Goal: Communication & Community: Answer question/provide support

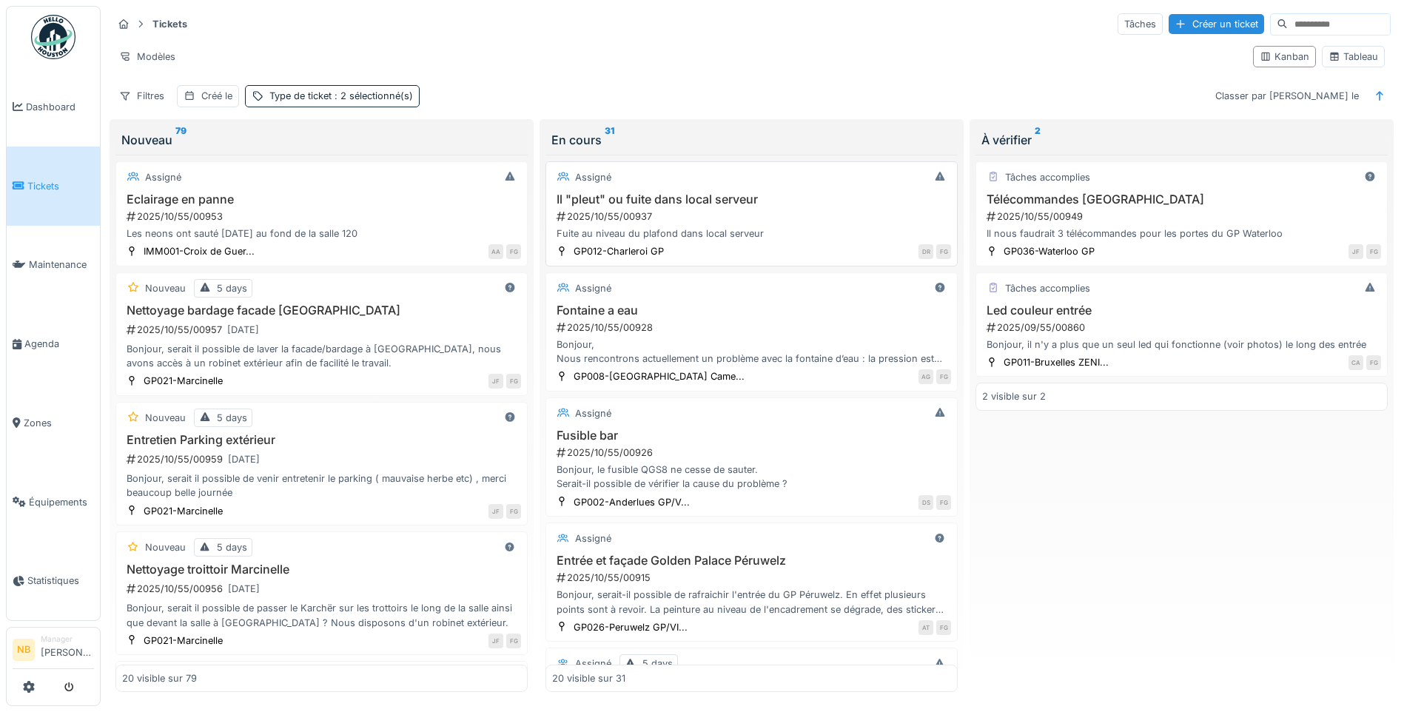
click at [720, 212] on div "2025/10/55/00937" at bounding box center [753, 217] width 396 height 14
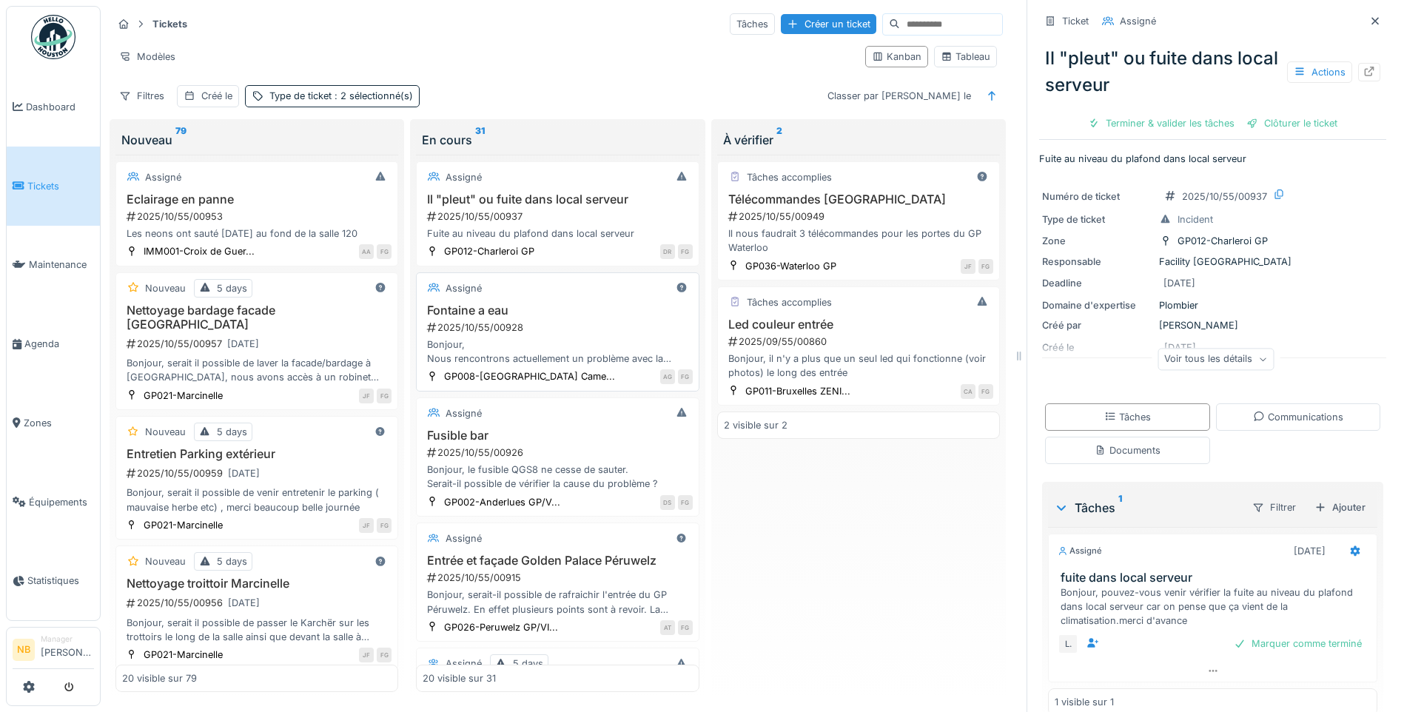
click at [580, 338] on div "Bonjour, Nous rencontrons actuellement un problème avec la fontaine d’eau : la …" at bounding box center [557, 352] width 269 height 28
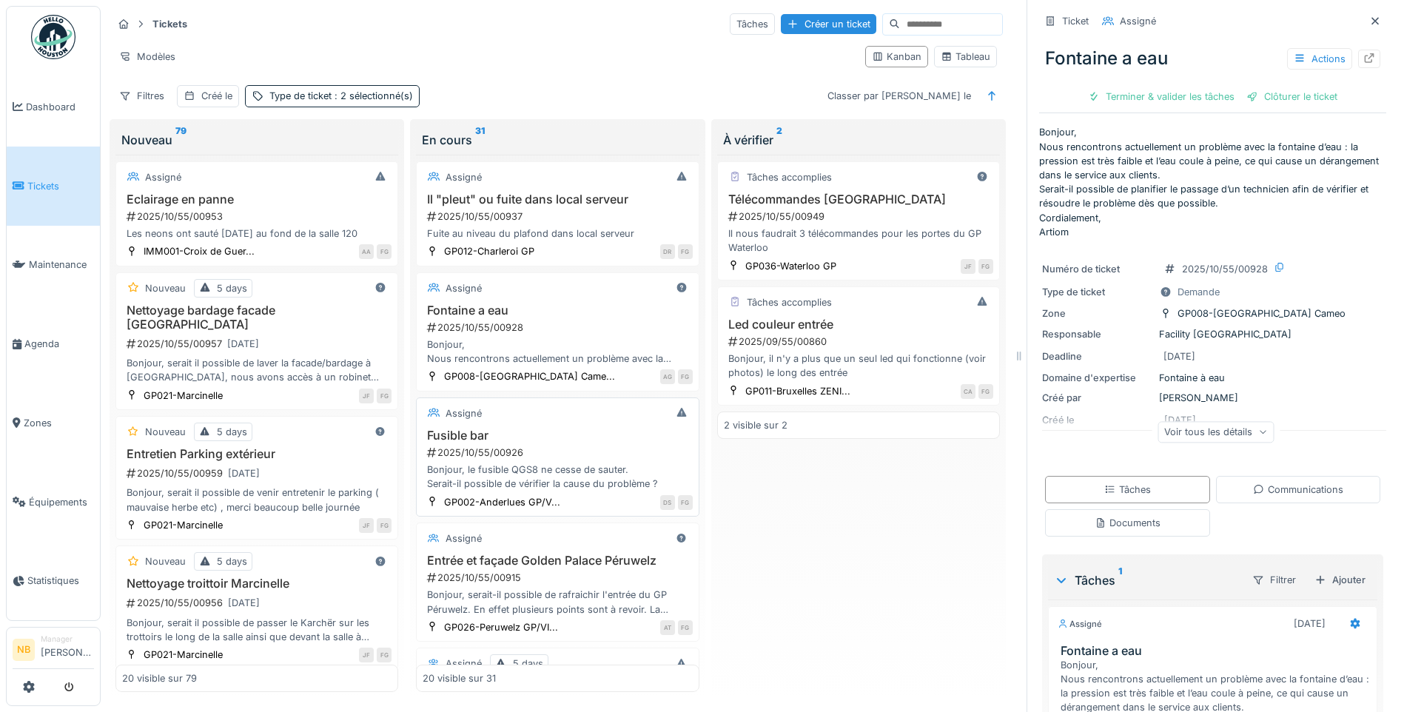
click at [614, 455] on div "2025/10/55/00926" at bounding box center [559, 453] width 267 height 14
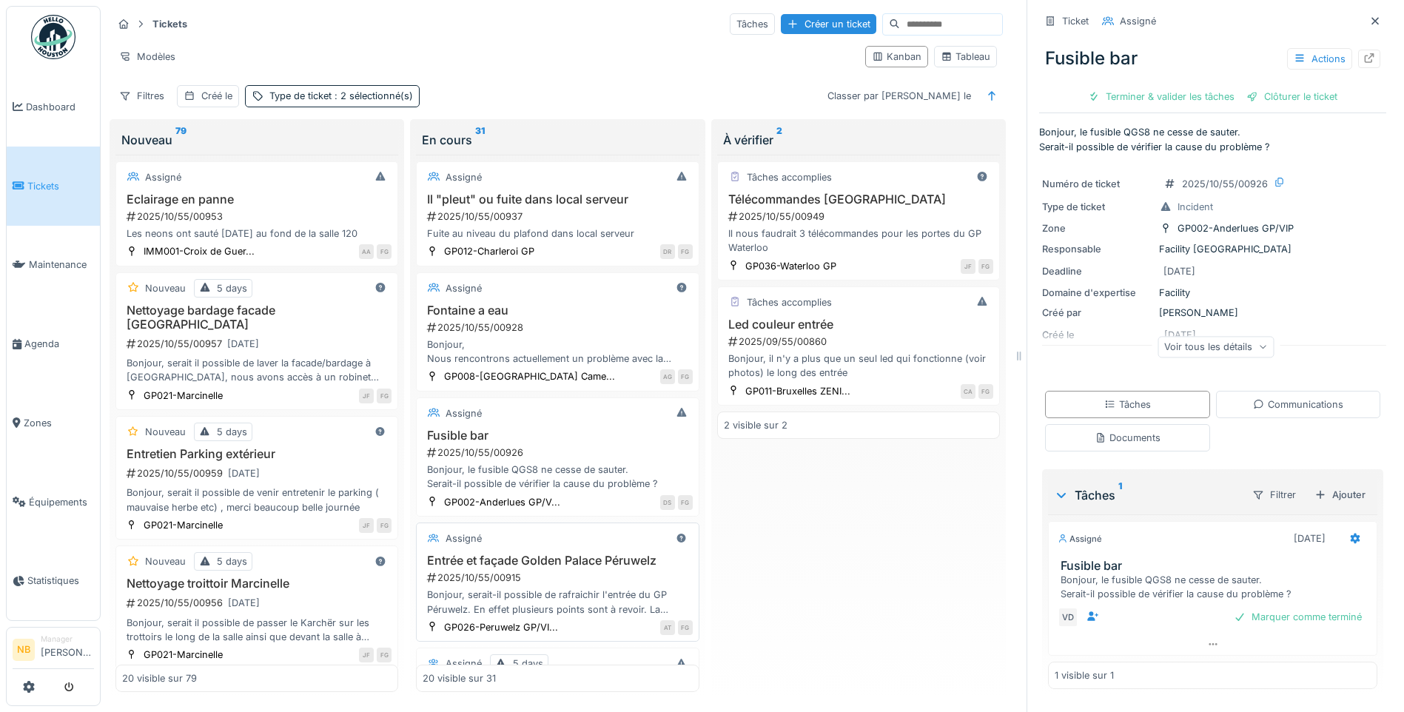
scroll to position [172, 0]
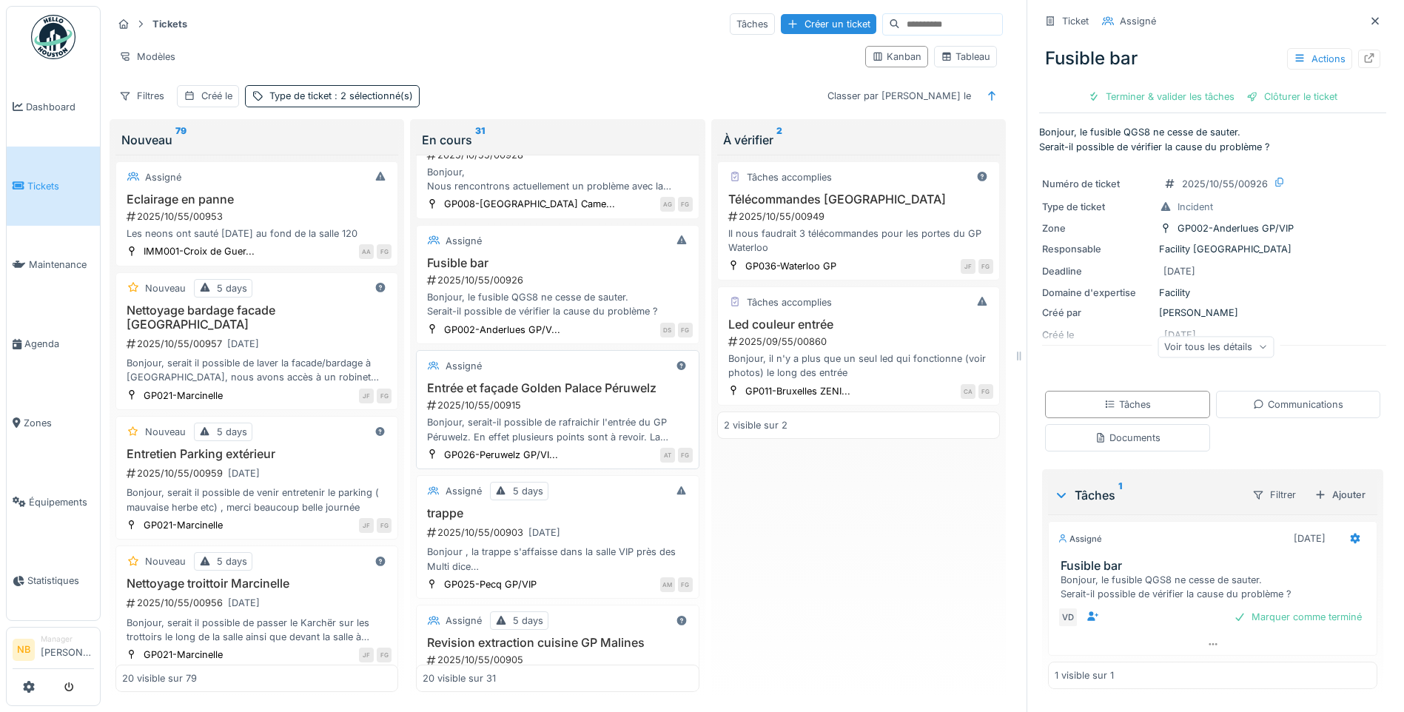
click at [623, 422] on div "Bonjour, serait-il possible de rafraichir l'entrée du GP Péruwelz. En effet plu…" at bounding box center [557, 429] width 269 height 28
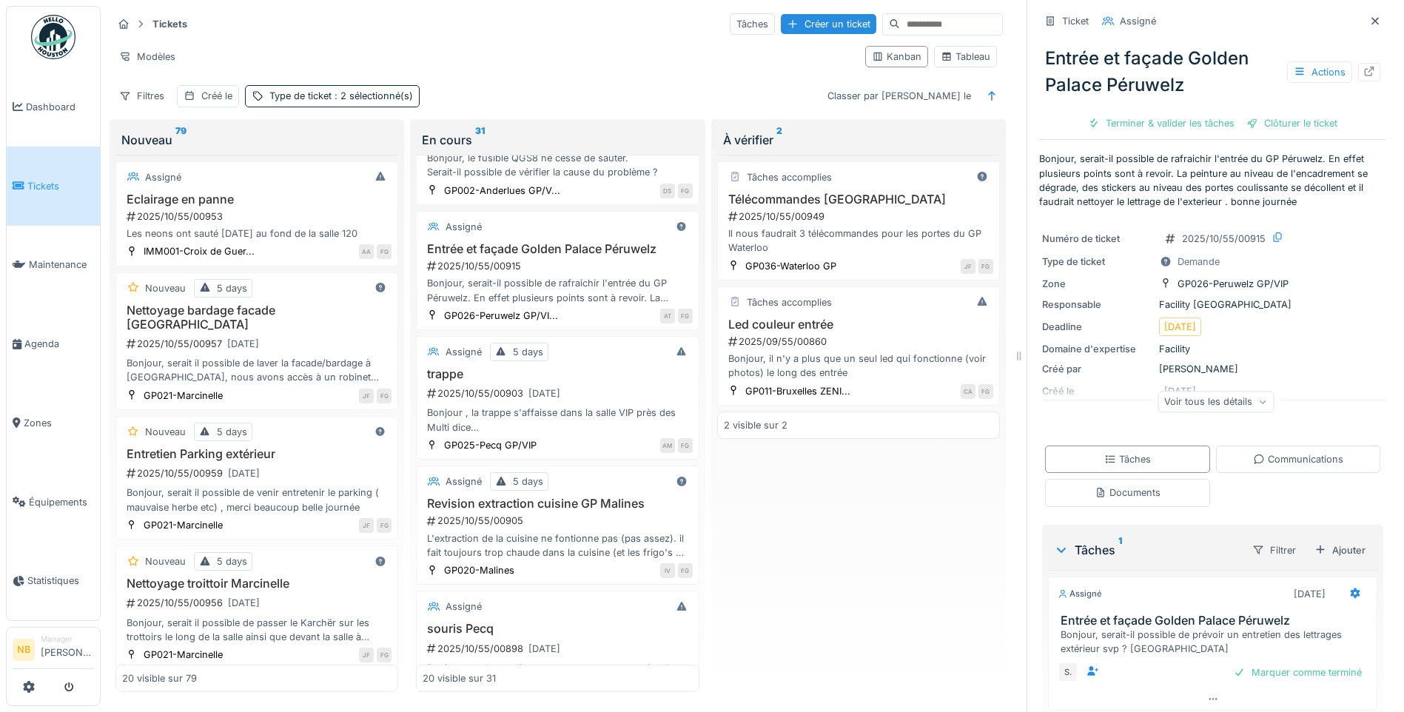
scroll to position [346, 0]
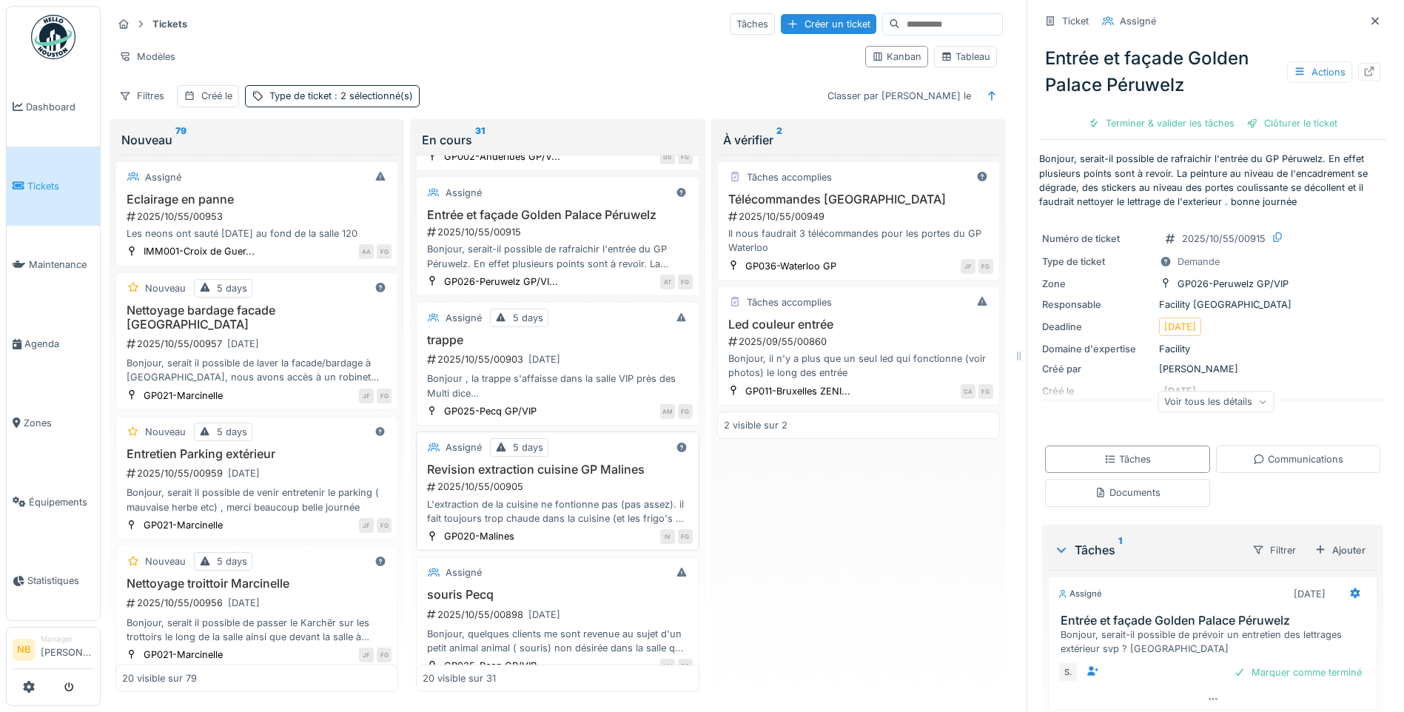
click at [588, 515] on div "L'extraction de la cuisine ne fontionne pas (pas assez). il fait toujours trop …" at bounding box center [557, 511] width 269 height 28
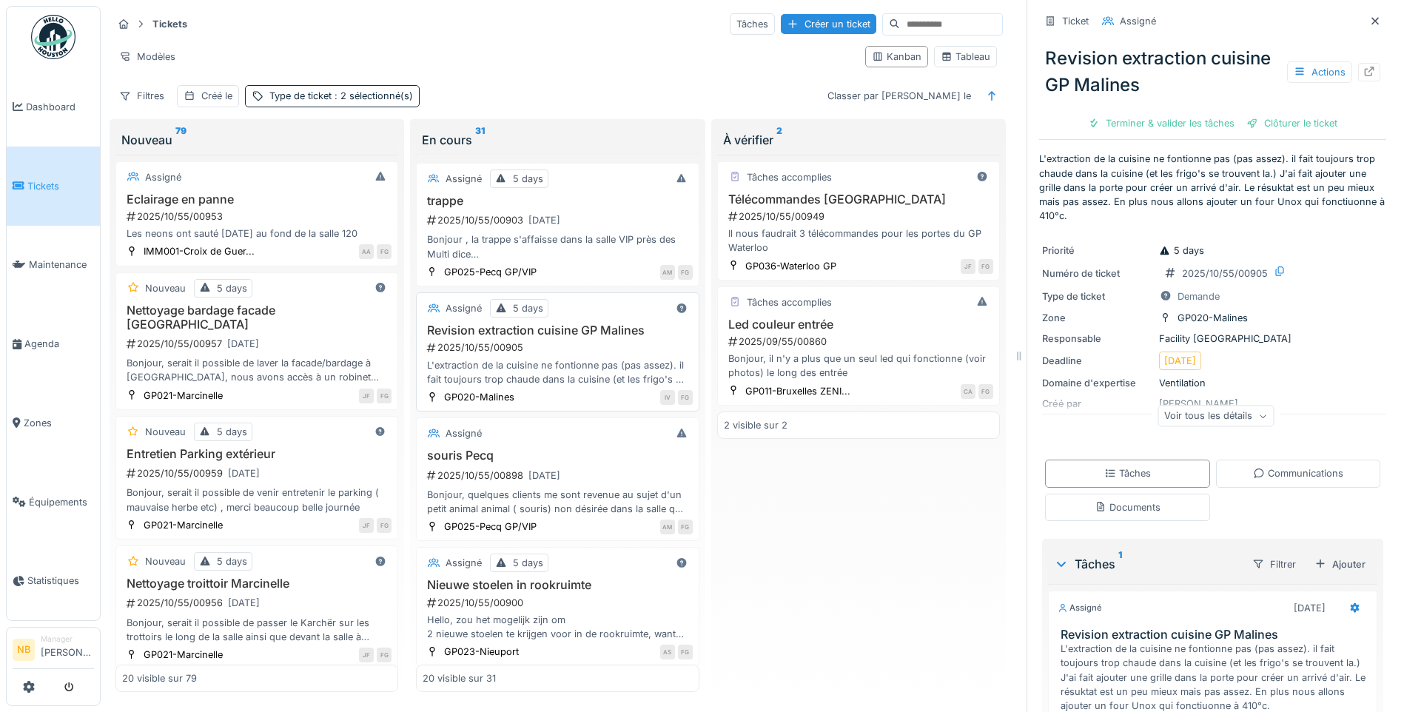
scroll to position [518, 0]
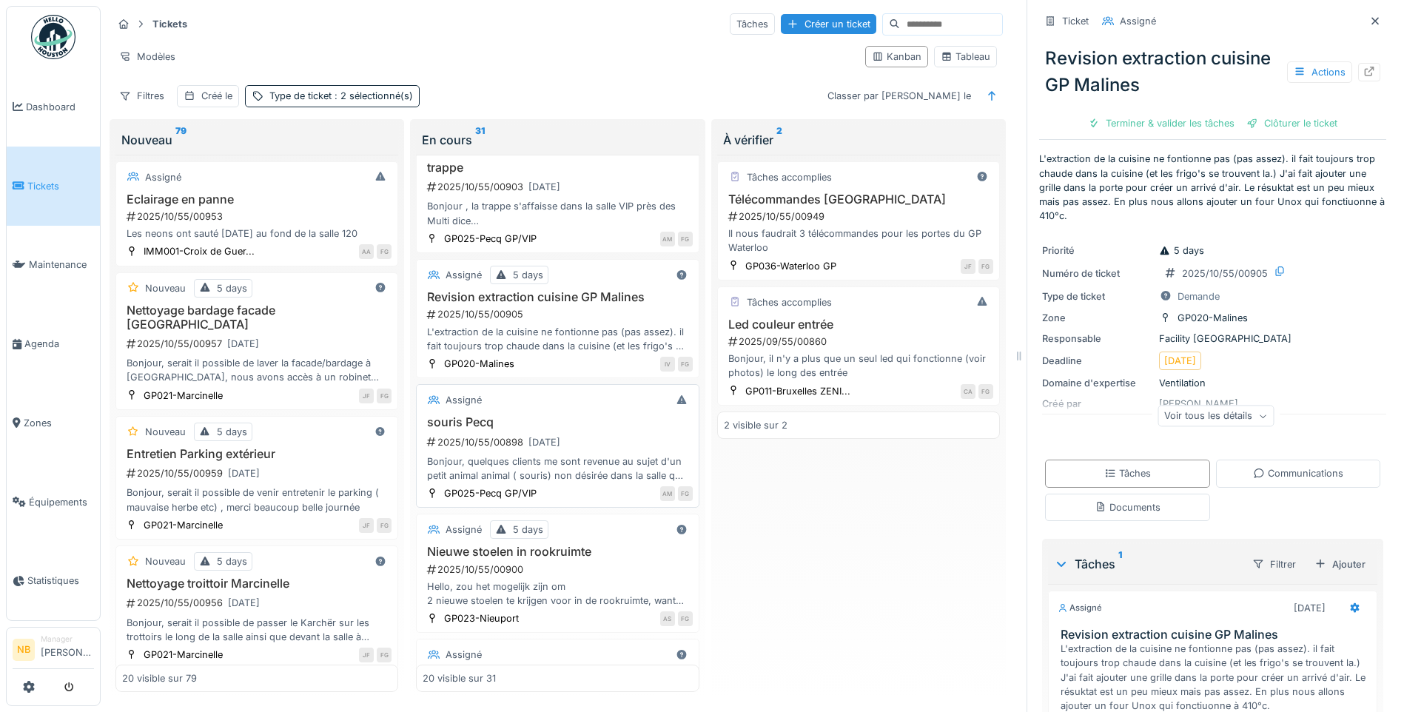
click at [597, 446] on div "2025/10/55/00898 31/10/2025" at bounding box center [559, 442] width 267 height 19
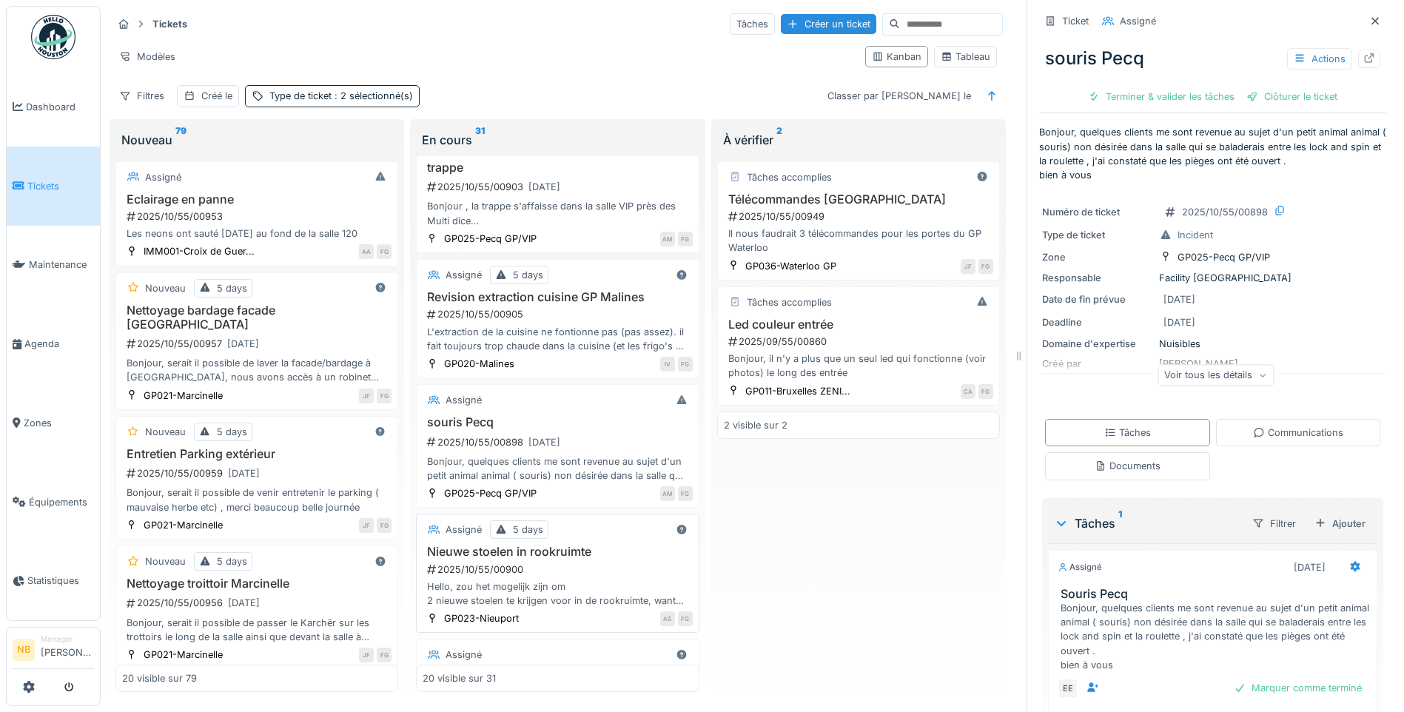
click at [614, 556] on h3 "Nieuwe stoelen in rookruimte" at bounding box center [557, 552] width 269 height 14
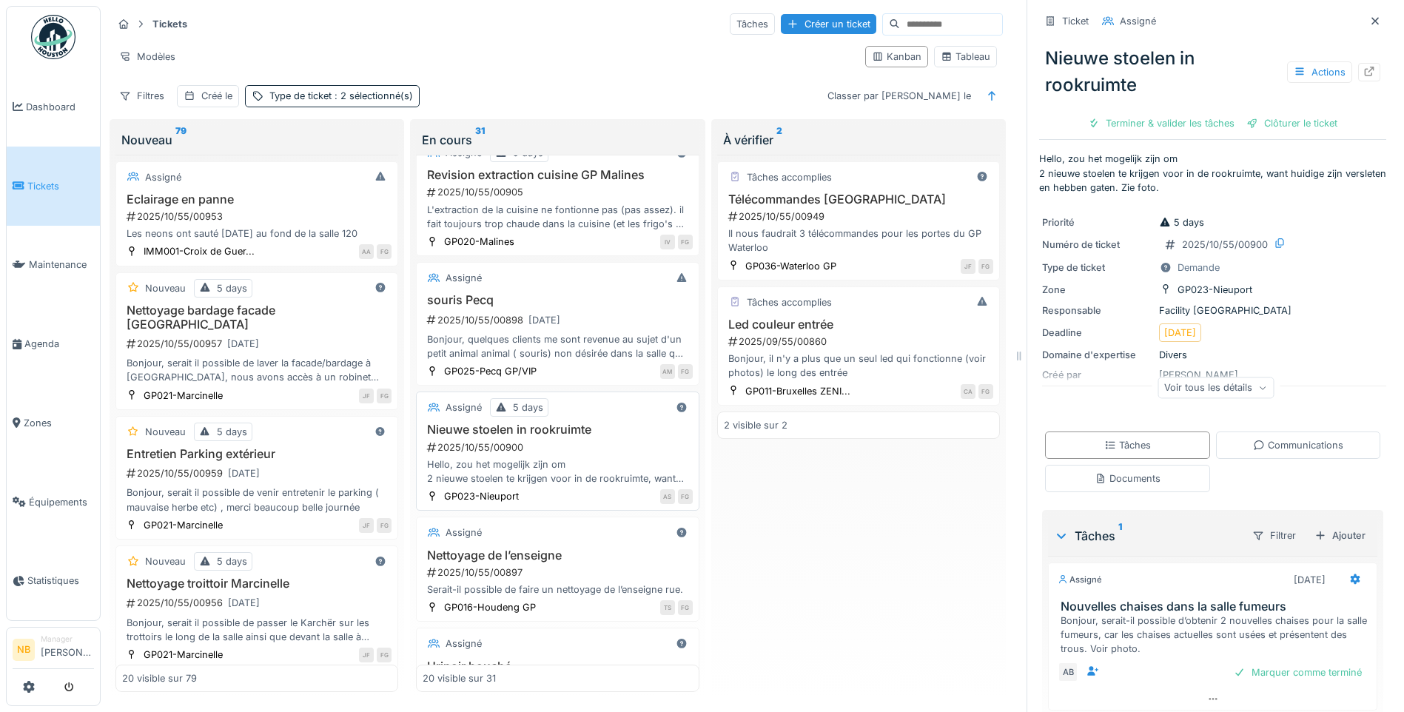
scroll to position [691, 0]
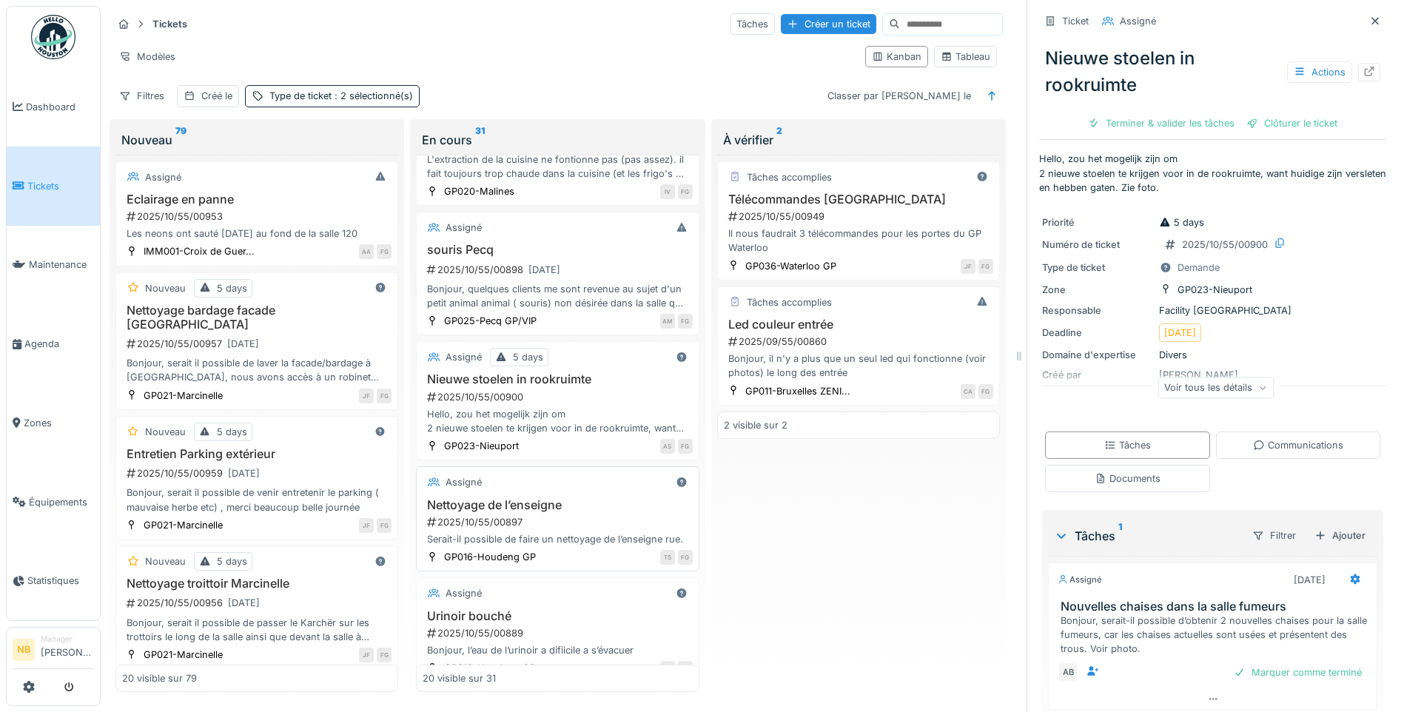
click at [591, 500] on h3 "Nettoyage de l’enseigne" at bounding box center [557, 505] width 269 height 14
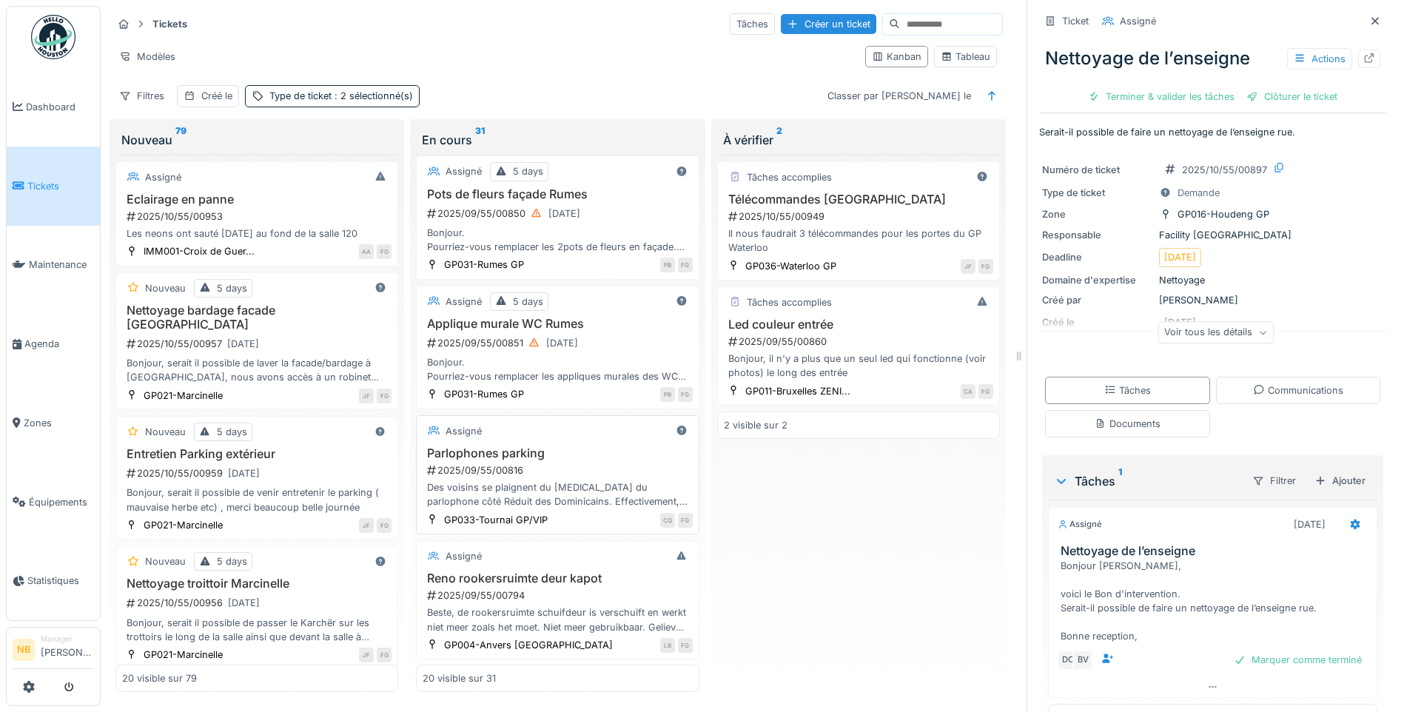
scroll to position [1382, 0]
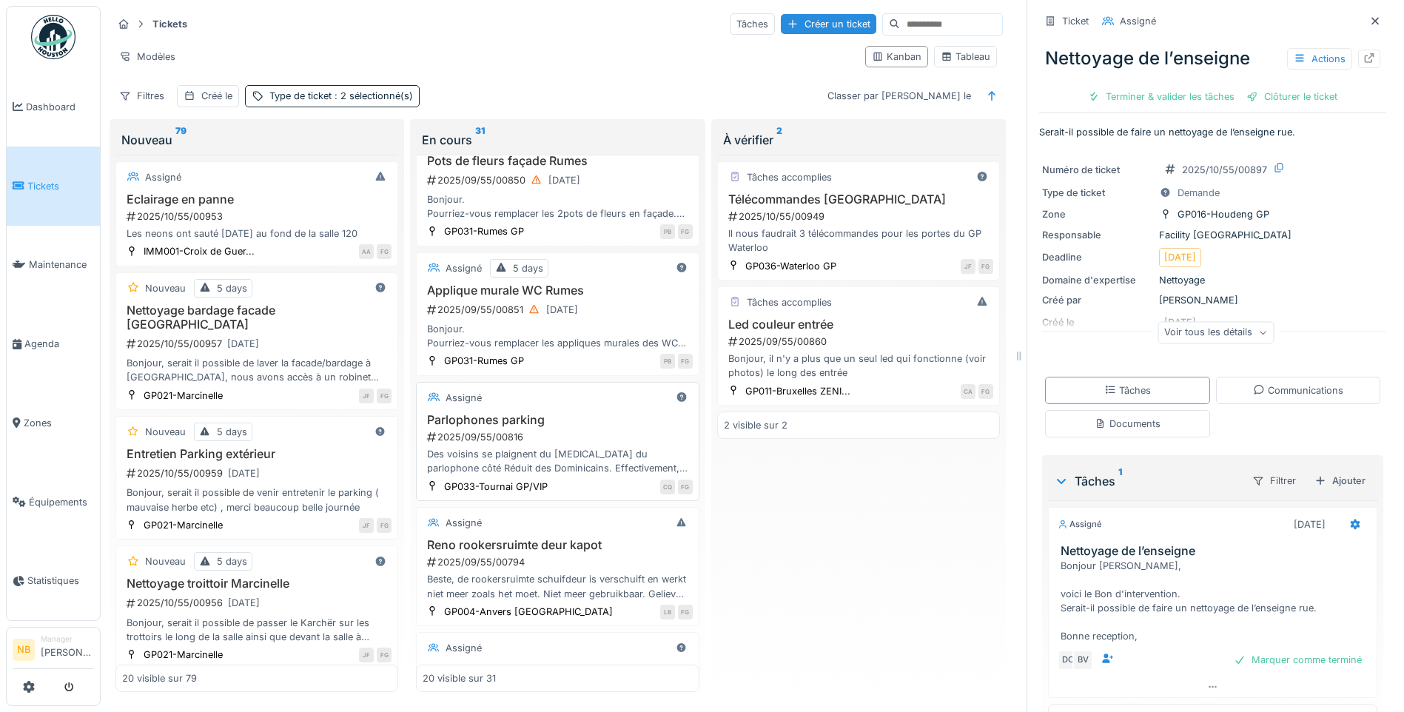
click at [587, 459] on div "Parlophones parking 2025/09/55/00816 Des voisins se plaignent du bruit du parlo…" at bounding box center [557, 444] width 269 height 63
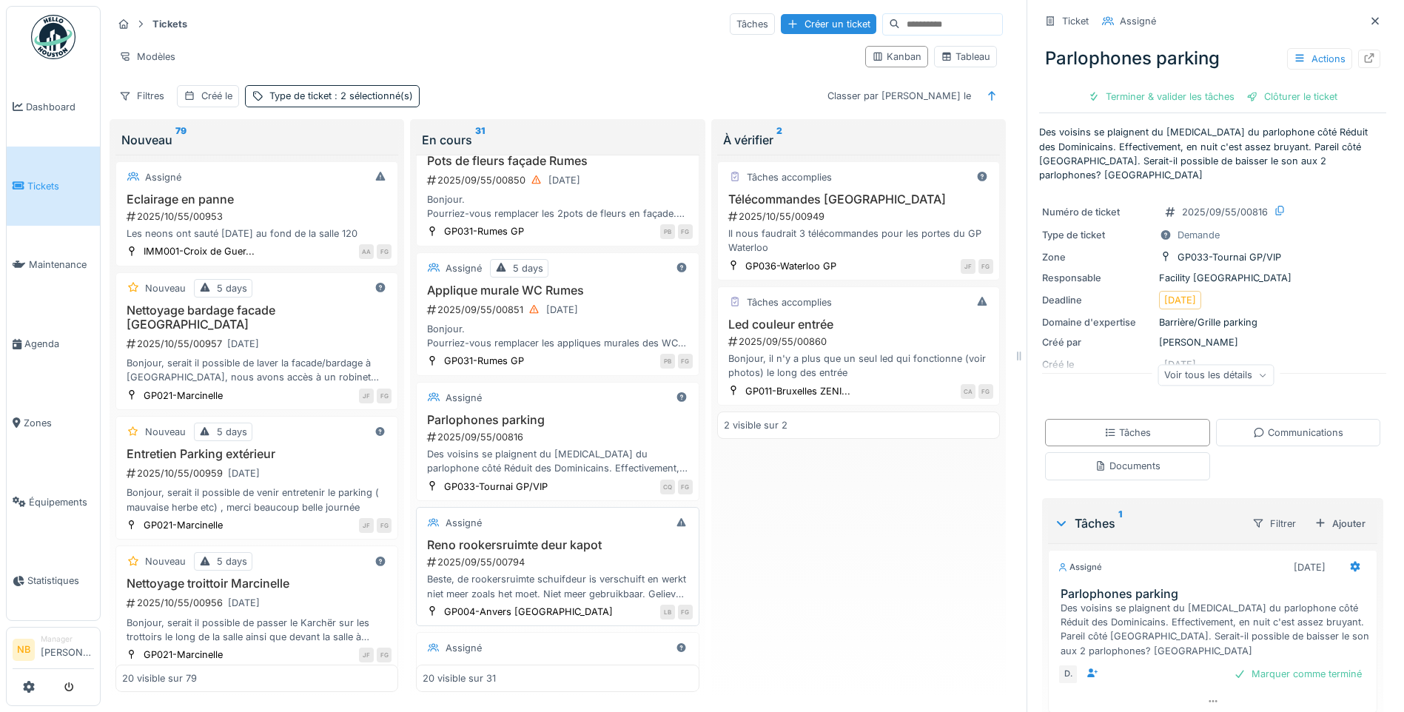
drag, startPoint x: 619, startPoint y: 551, endPoint x: 624, endPoint y: 560, distance: 10.9
click at [619, 552] on div "Assigné Reno rookersruimte deur kapot 2025/09/55/00794 Beste, de rookersruimte …" at bounding box center [557, 566] width 283 height 119
click at [620, 552] on h3 "Reno rookersruimte deur kapot" at bounding box center [557, 545] width 269 height 14
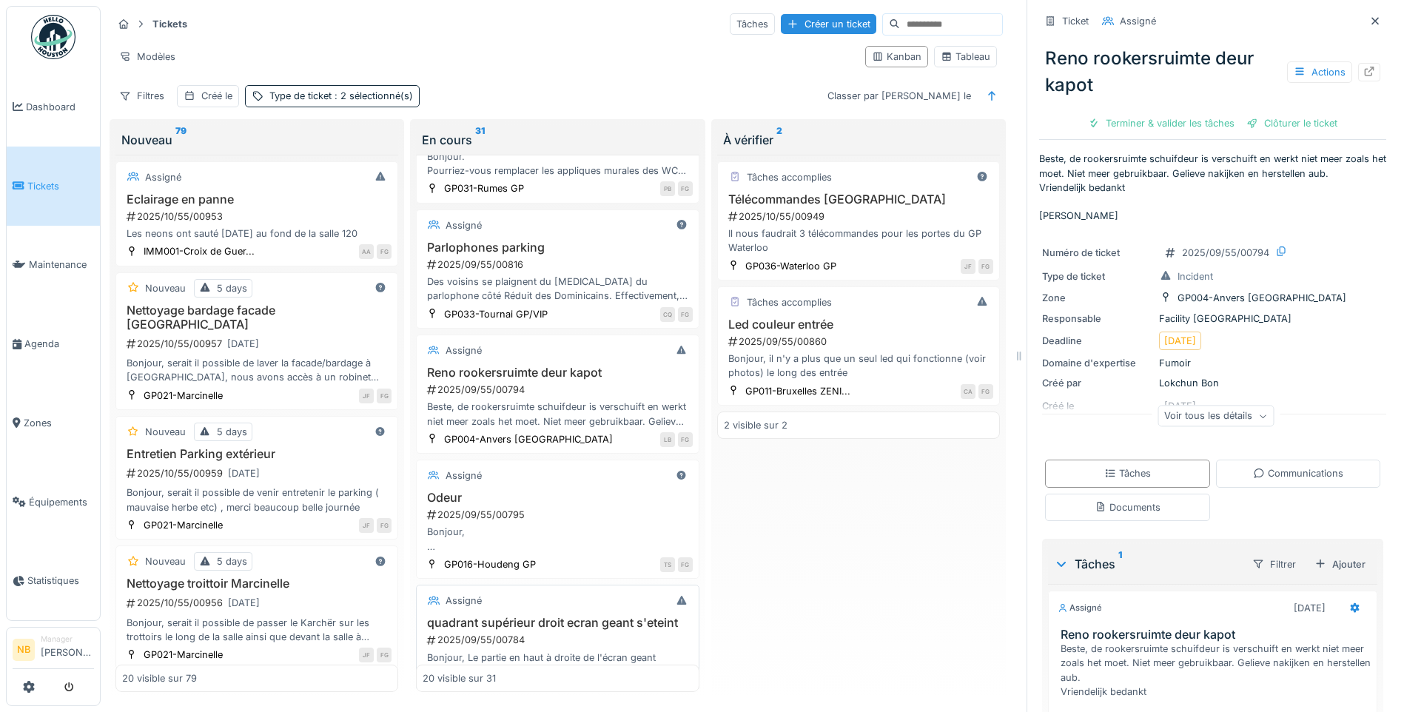
scroll to position [1727, 0]
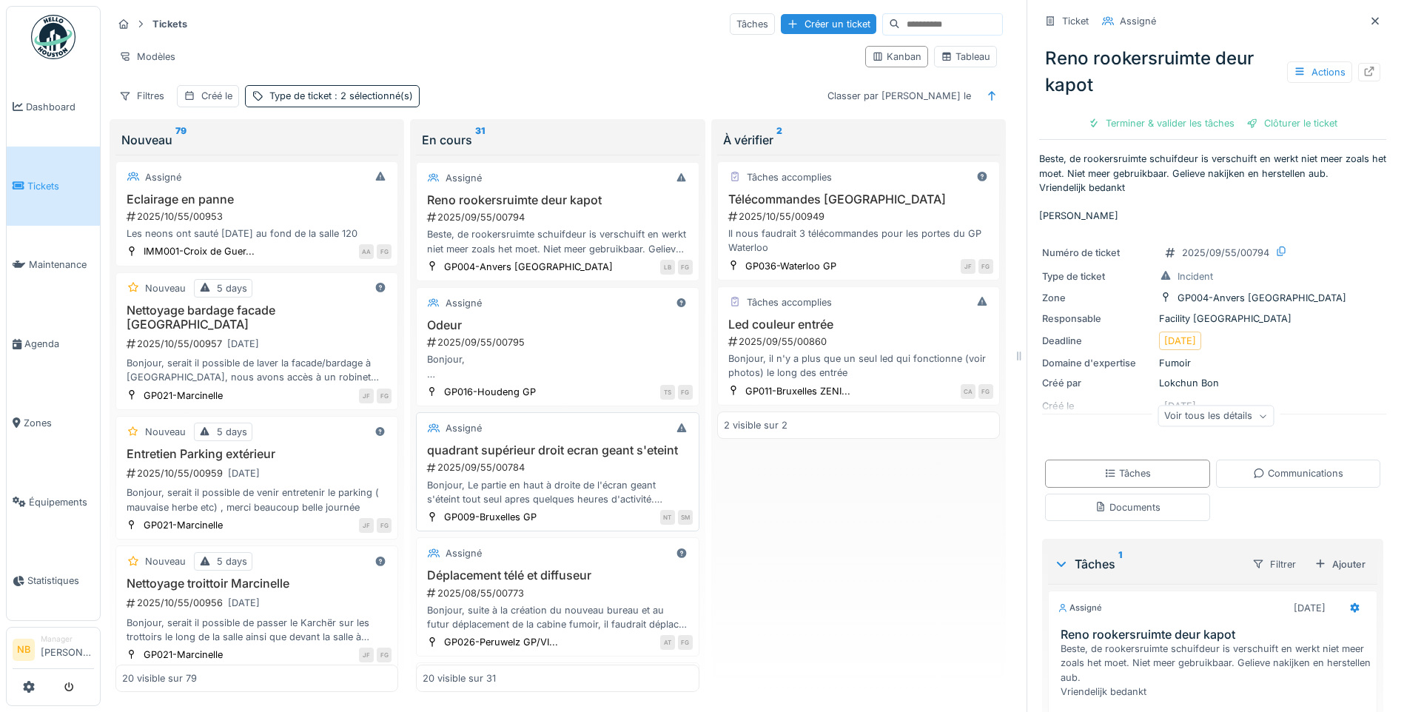
click at [611, 506] on div "Bonjour, Le partie en haut à droite de l'écran geant s'éteint tout seul apres q…" at bounding box center [557, 492] width 269 height 28
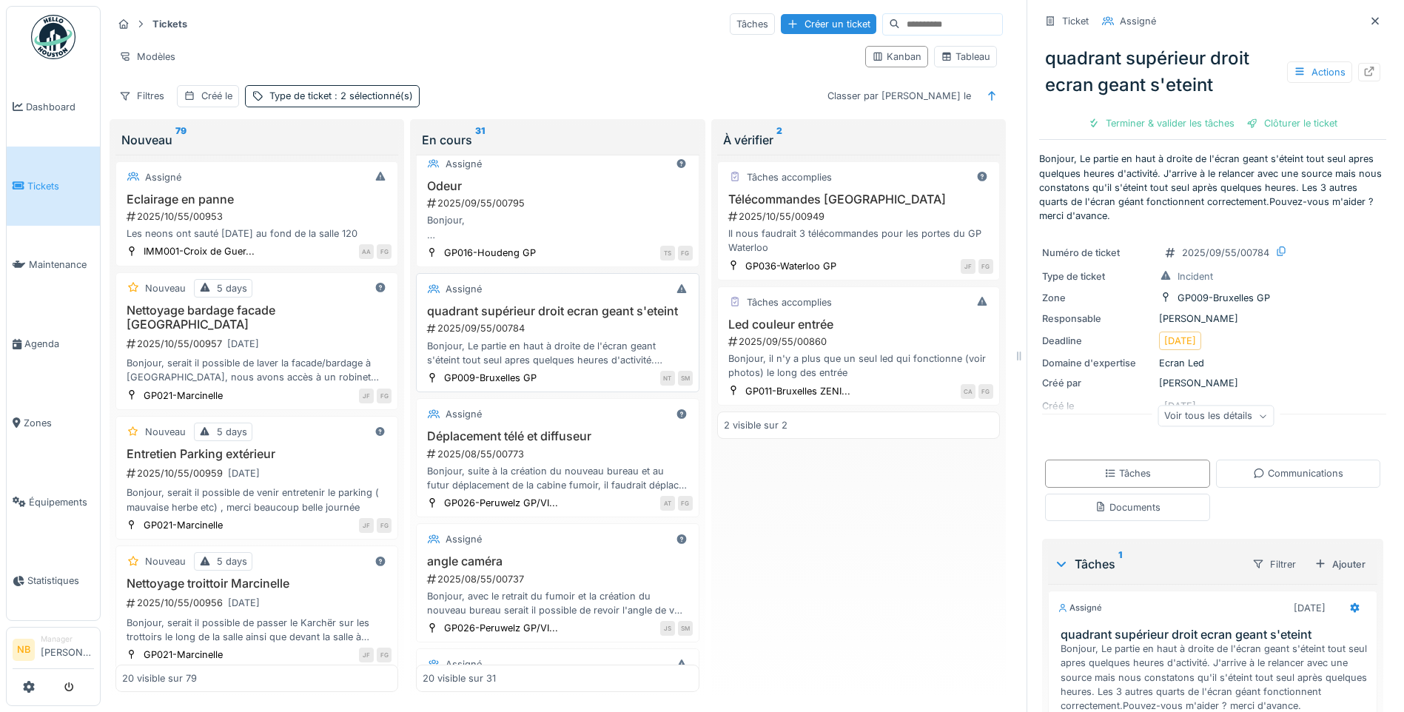
scroll to position [1900, 0]
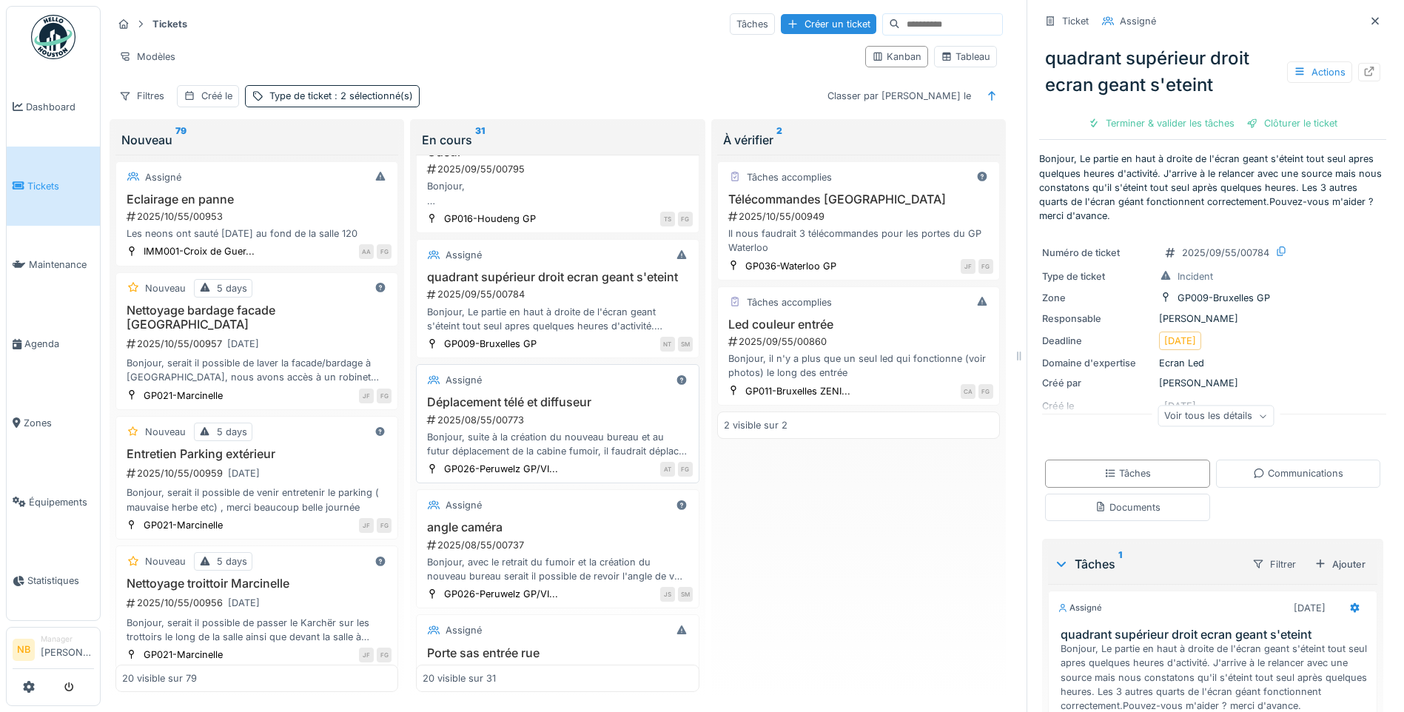
click at [608, 427] on div "2025/08/55/00773" at bounding box center [559, 420] width 267 height 14
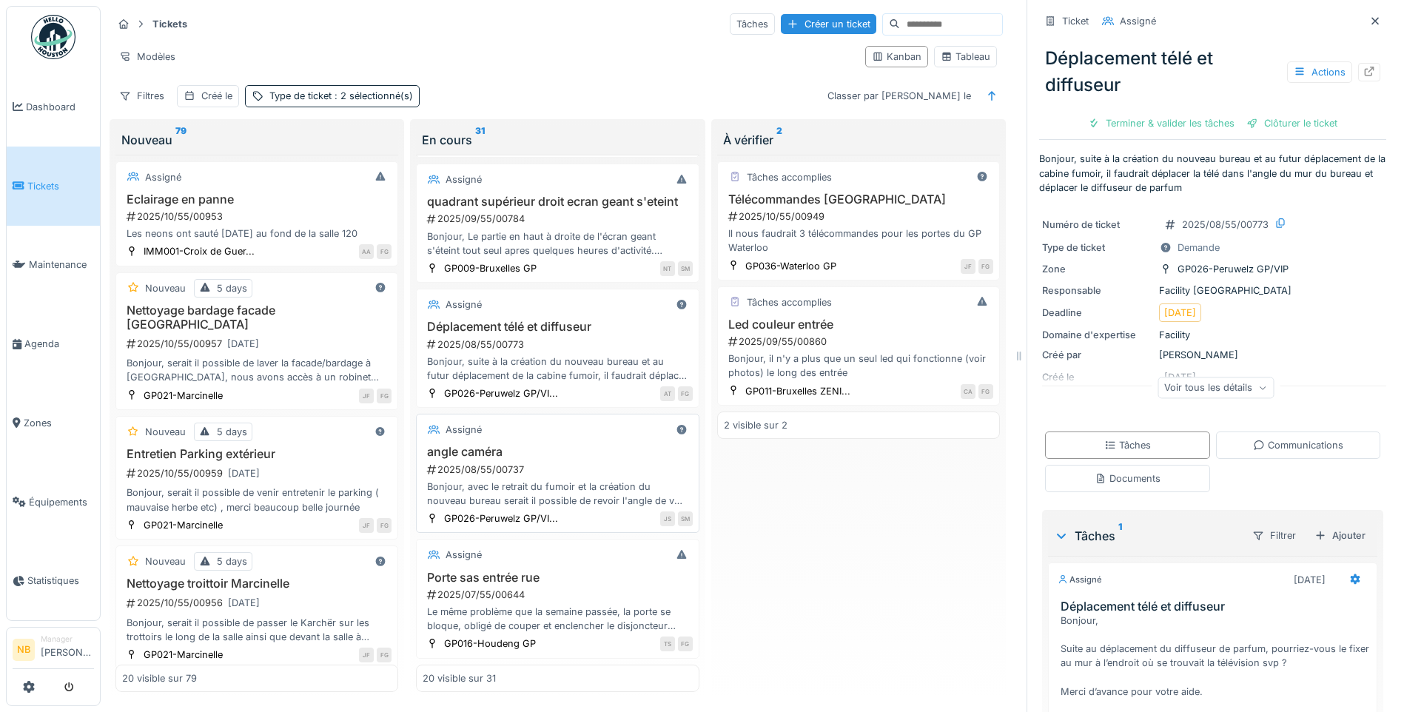
scroll to position [2025, 0]
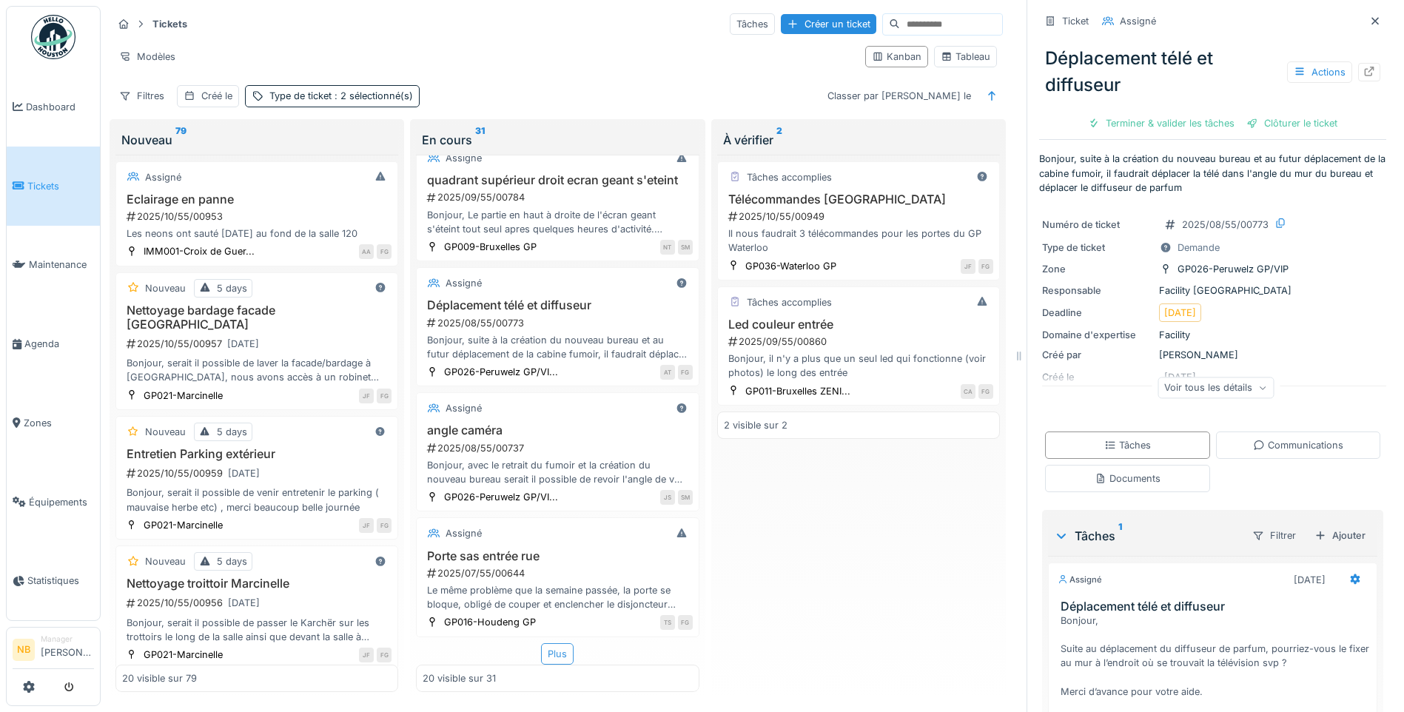
click at [552, 653] on div "Plus" at bounding box center [557, 653] width 33 height 21
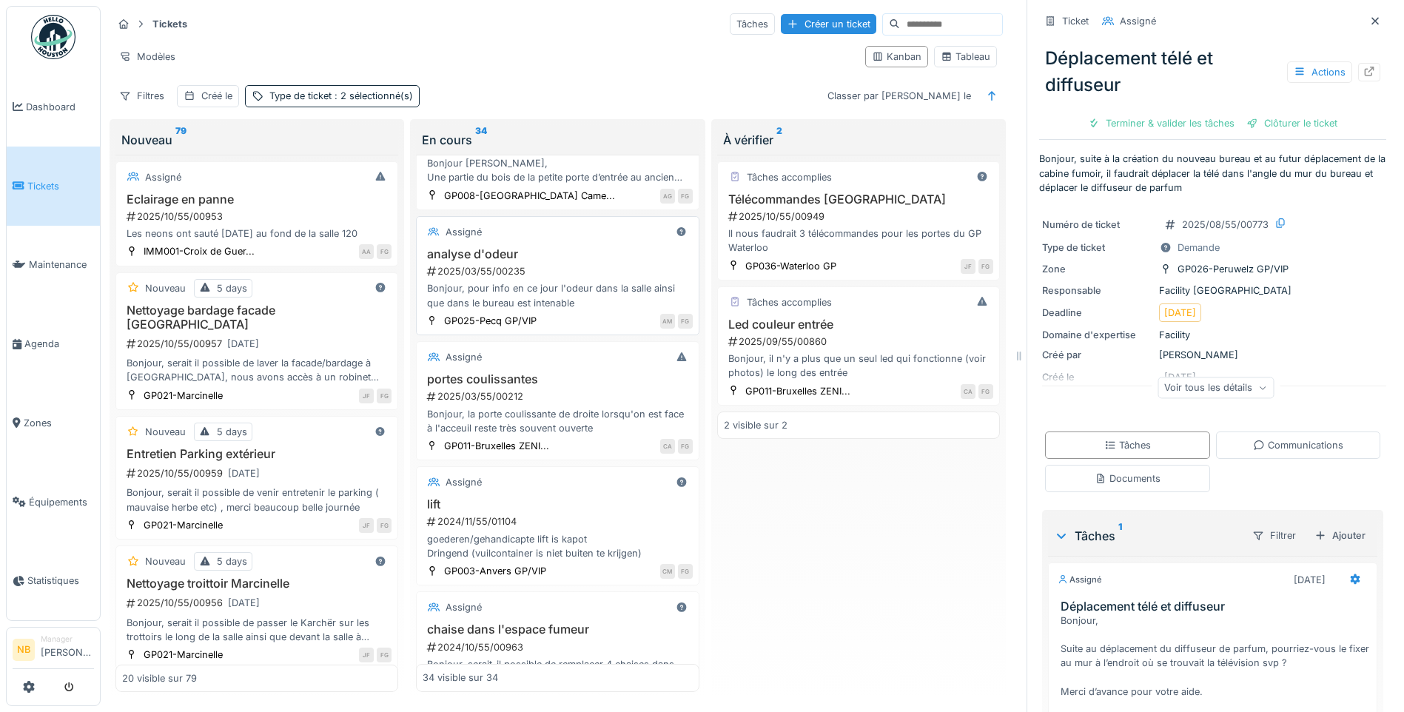
scroll to position [3599, 0]
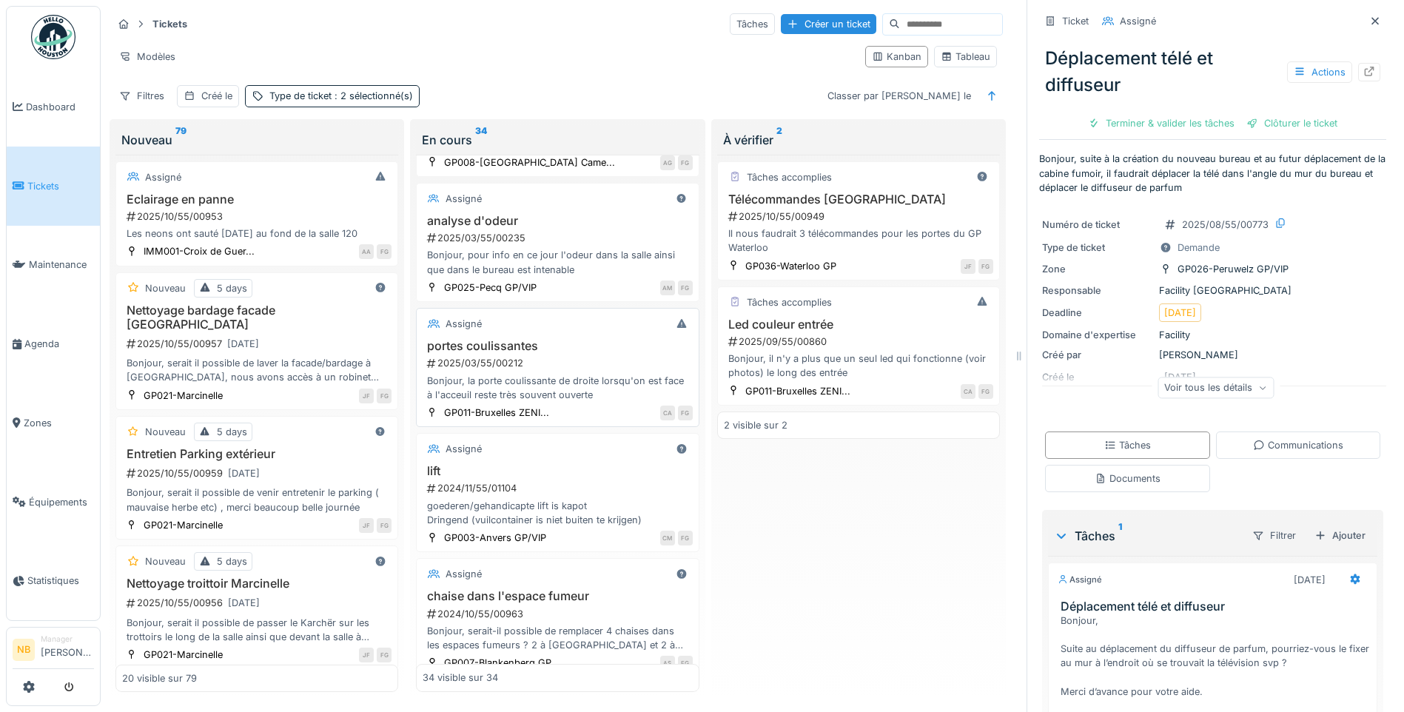
click at [586, 372] on div "portes coulissantes 2025/03/55/00212 Bonjour, la porte coulissante de droite lo…" at bounding box center [557, 370] width 269 height 63
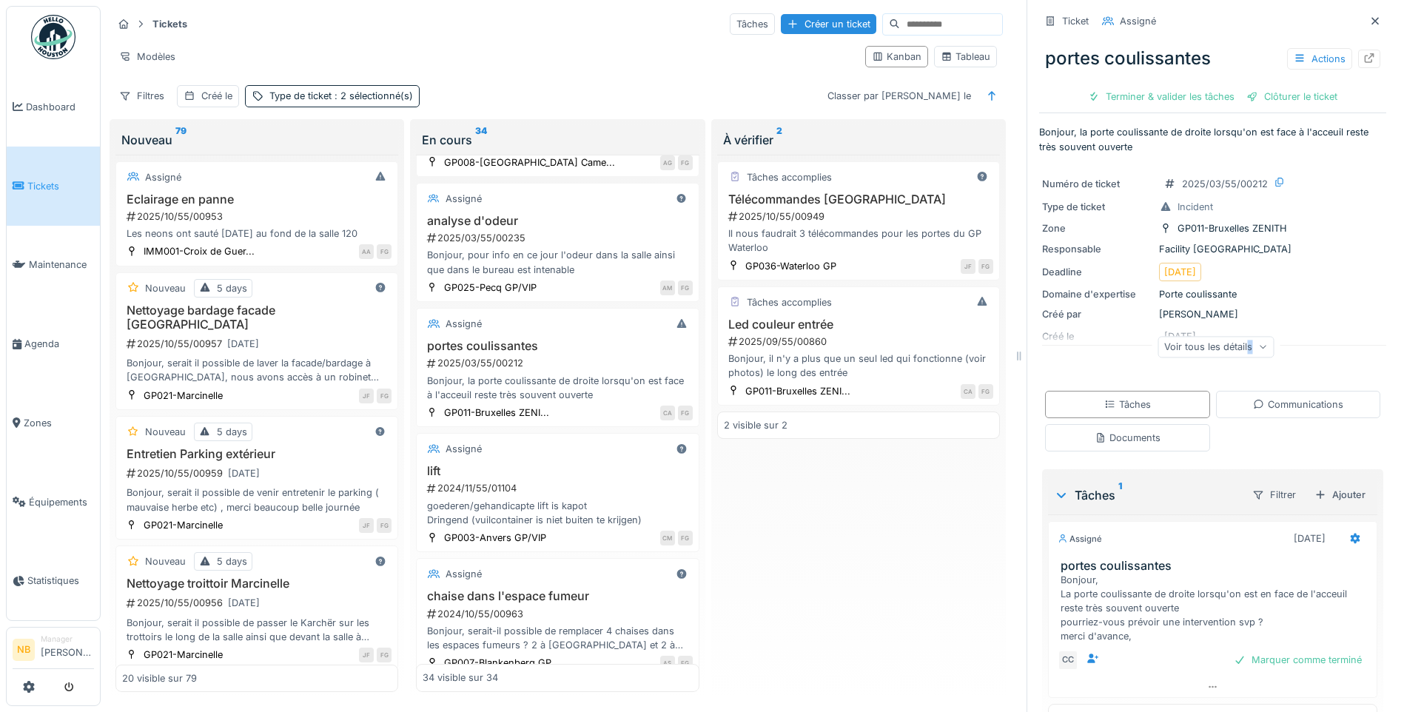
click at [1232, 336] on div "Voir tous les détails" at bounding box center [1216, 346] width 116 height 21
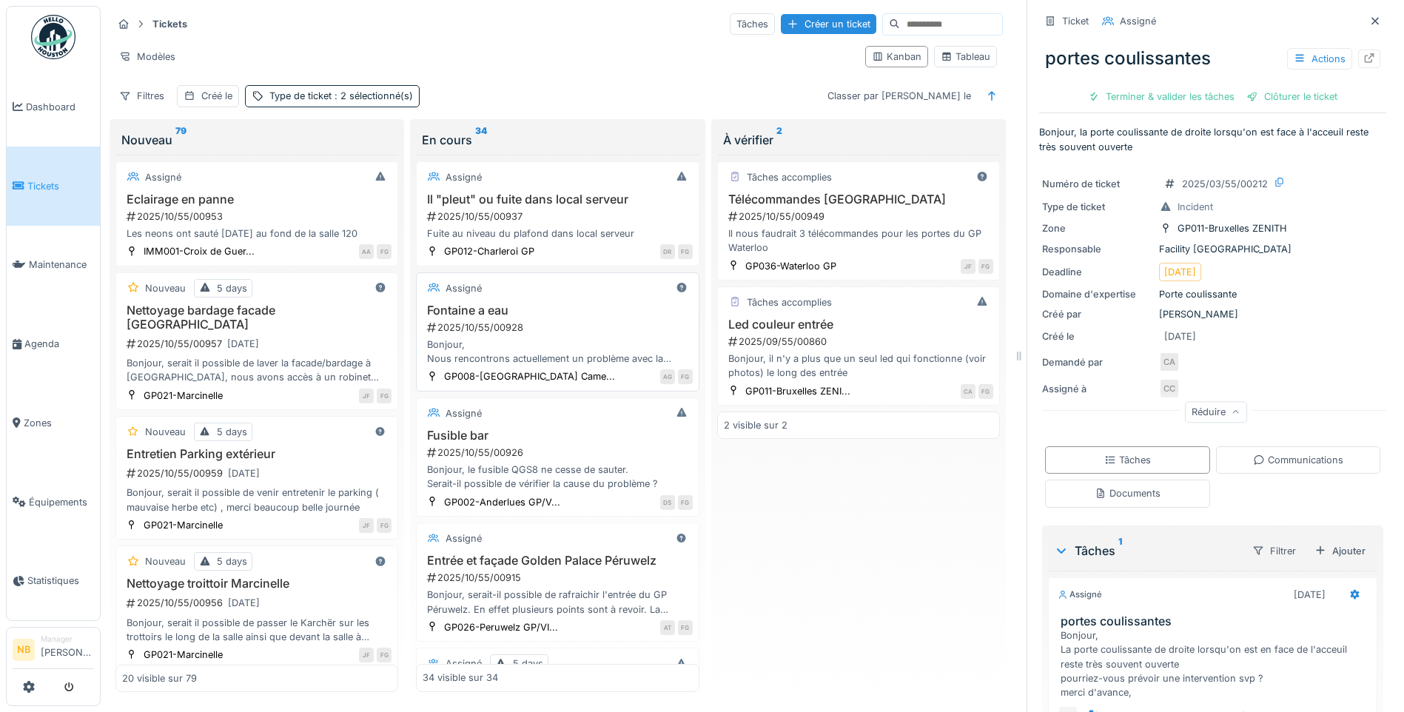
click at [560, 321] on div "2025/10/55/00928" at bounding box center [559, 328] width 267 height 14
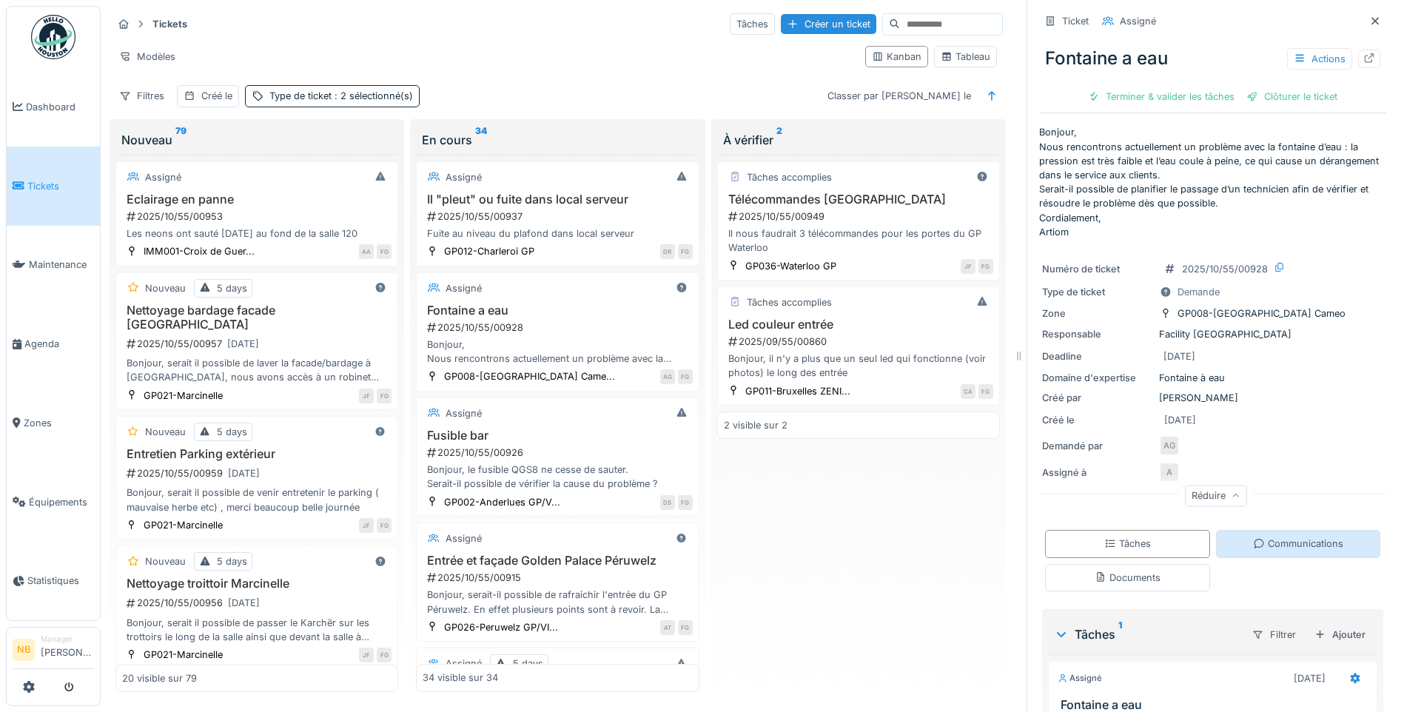
click at [1283, 534] on div "Communications" at bounding box center [1298, 543] width 165 height 27
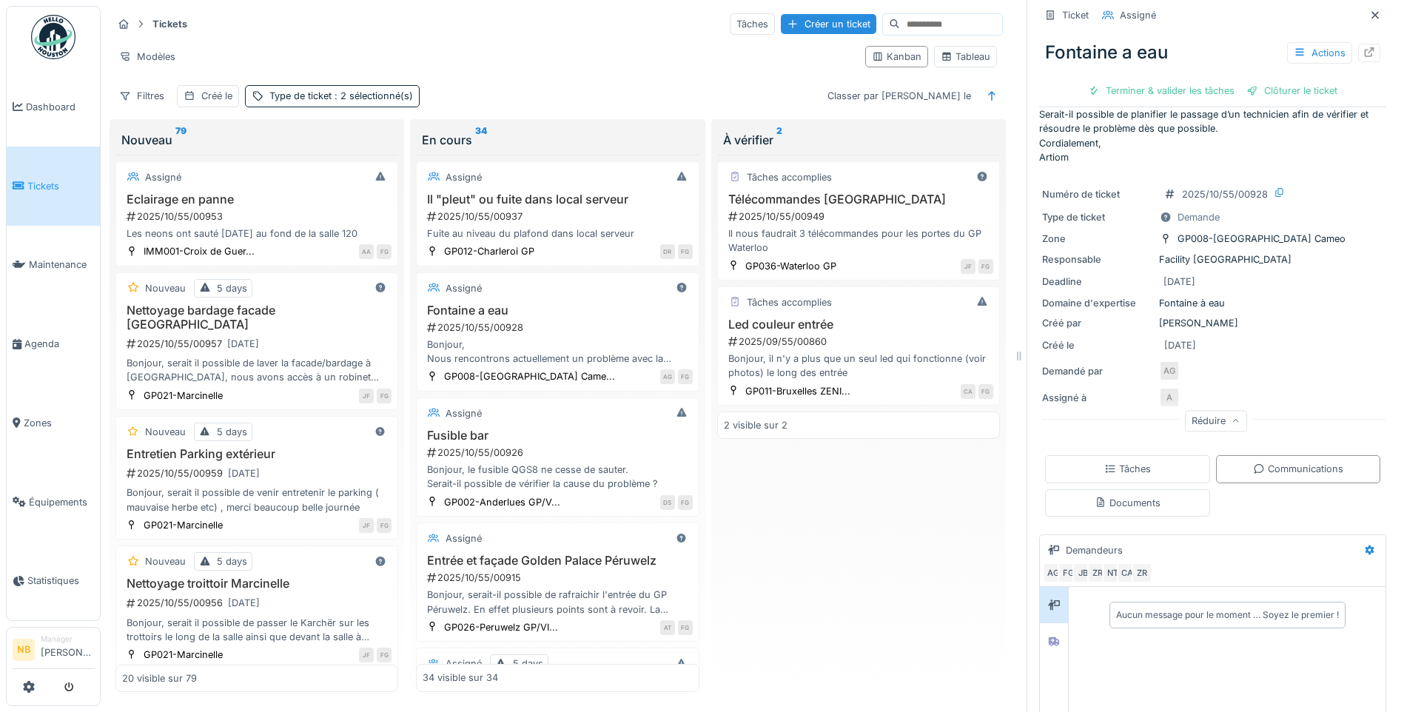
scroll to position [220, 0]
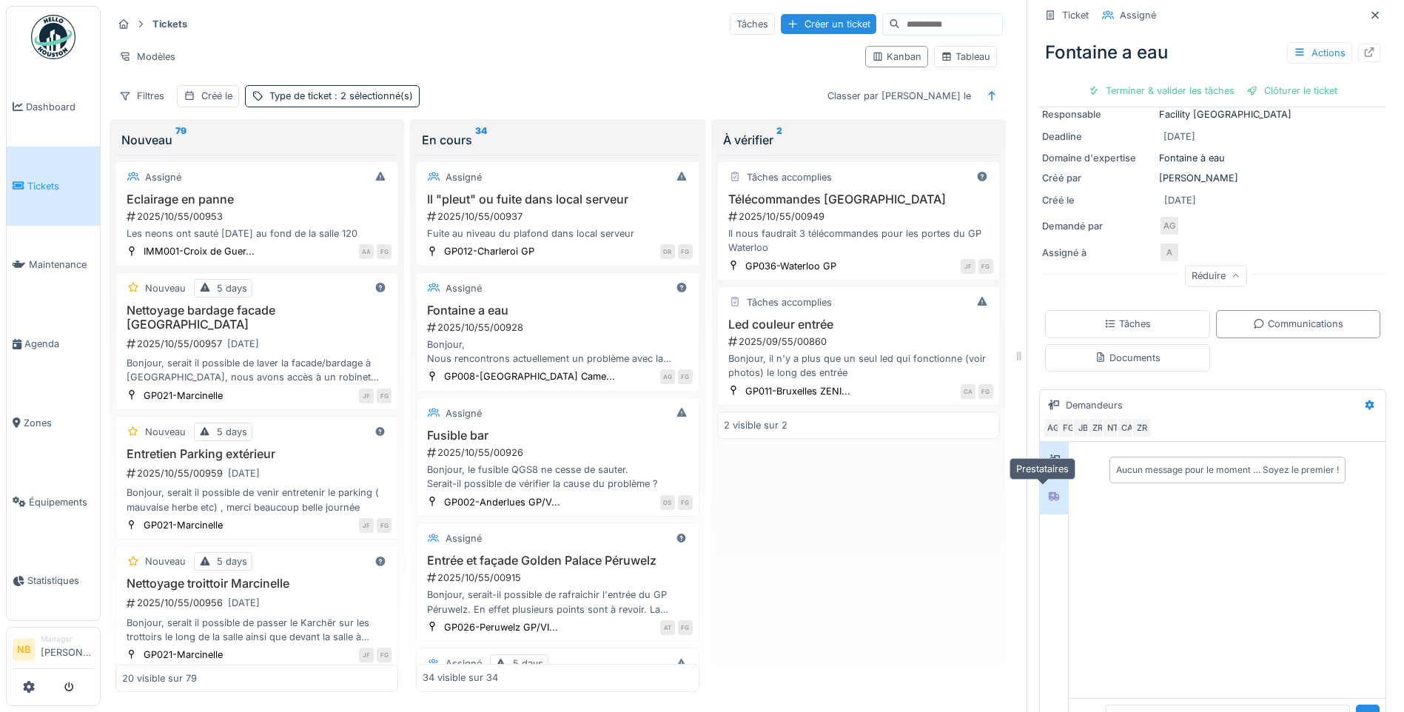
click at [1049, 492] on icon at bounding box center [1054, 496] width 10 height 9
click at [1040, 457] on div at bounding box center [1054, 460] width 28 height 36
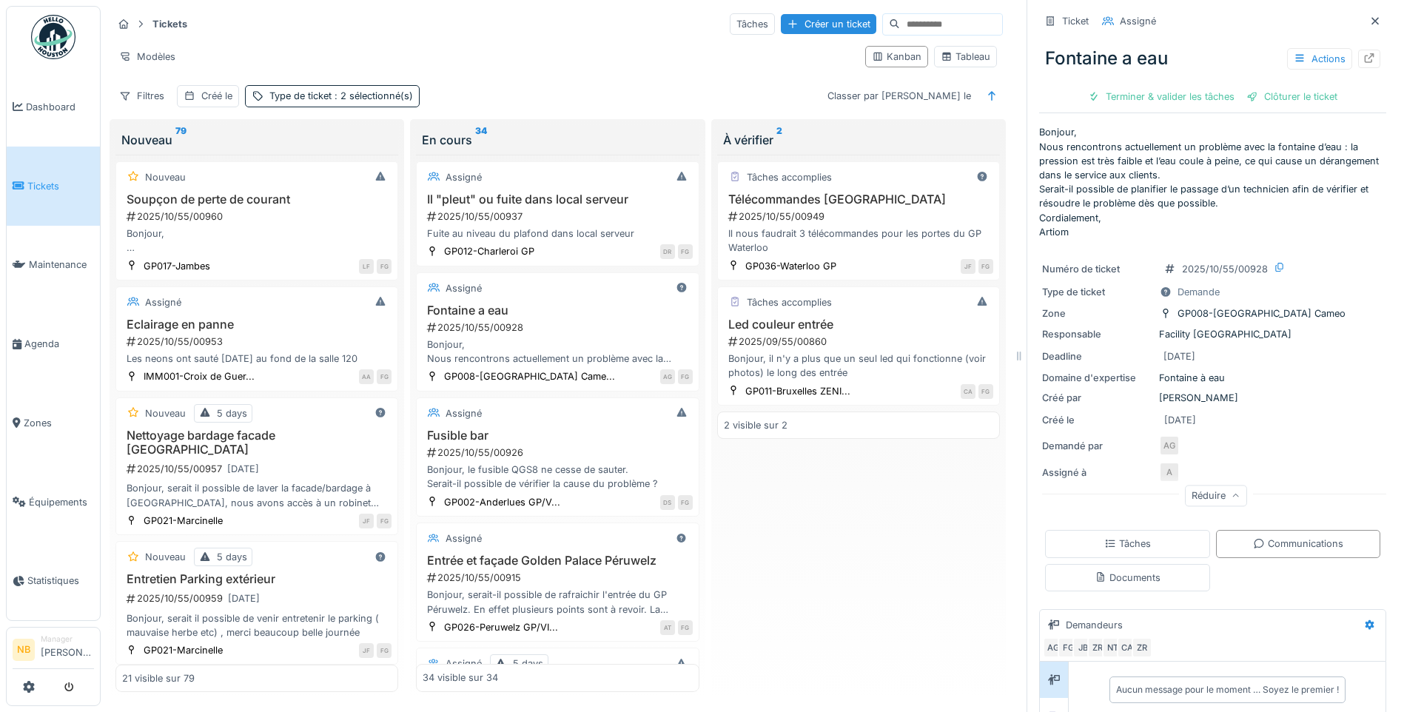
scroll to position [518, 0]
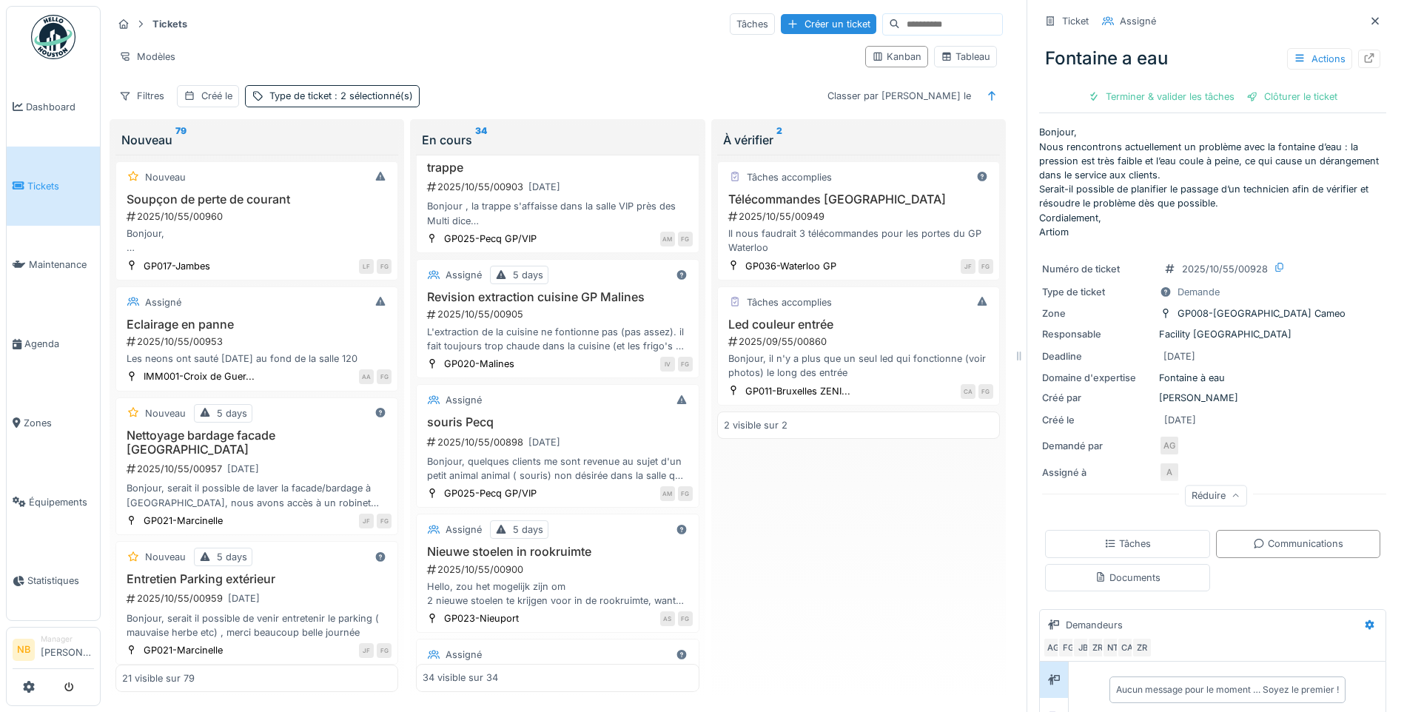
click at [819, 552] on div "Tâches accomplies Télécommandes porte Waterloo 2025/10/55/00949 Il nous faudrai…" at bounding box center [858, 423] width 283 height 537
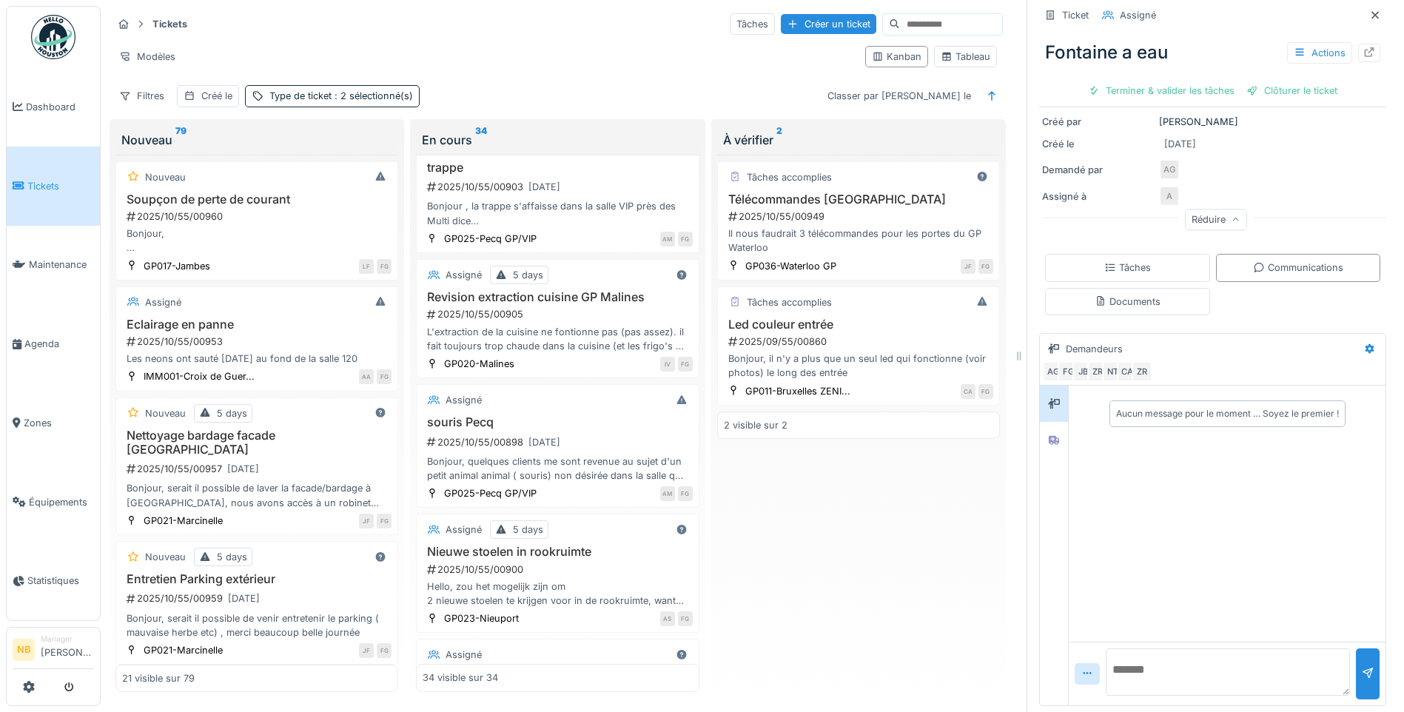
scroll to position [11, 0]
click at [1053, 428] on div at bounding box center [1054, 440] width 22 height 24
click at [1069, 392] on div "Aucun message pour le moment … Soyez le premier !" at bounding box center [1227, 414] width 317 height 56
click at [1043, 392] on div at bounding box center [1054, 404] width 22 height 24
click at [1141, 651] on textarea at bounding box center [1228, 671] width 244 height 47
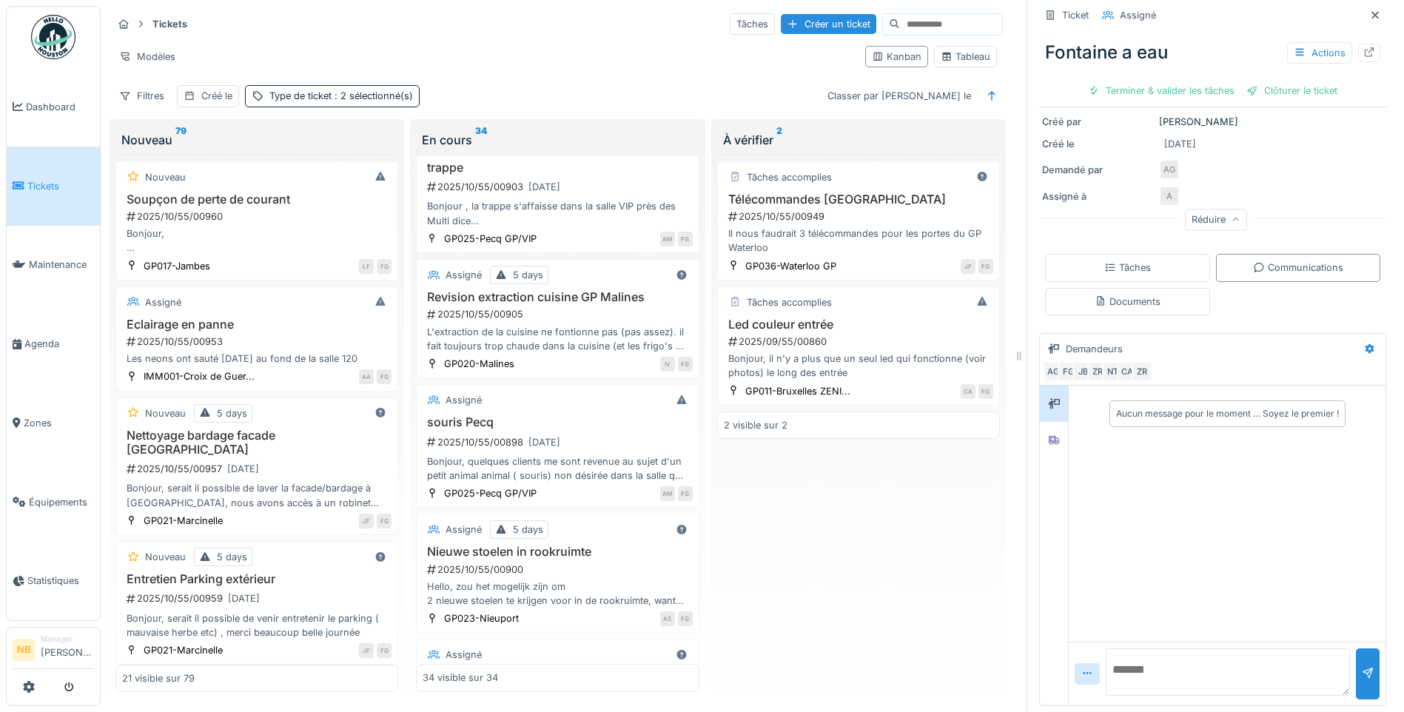
click at [1053, 410] on div at bounding box center [1054, 404] width 28 height 36
click at [1040, 426] on div at bounding box center [1054, 440] width 28 height 36
click at [1048, 399] on icon at bounding box center [1054, 404] width 12 height 10
click at [1049, 431] on div at bounding box center [1054, 440] width 22 height 19
click at [1050, 395] on div at bounding box center [1054, 404] width 22 height 19
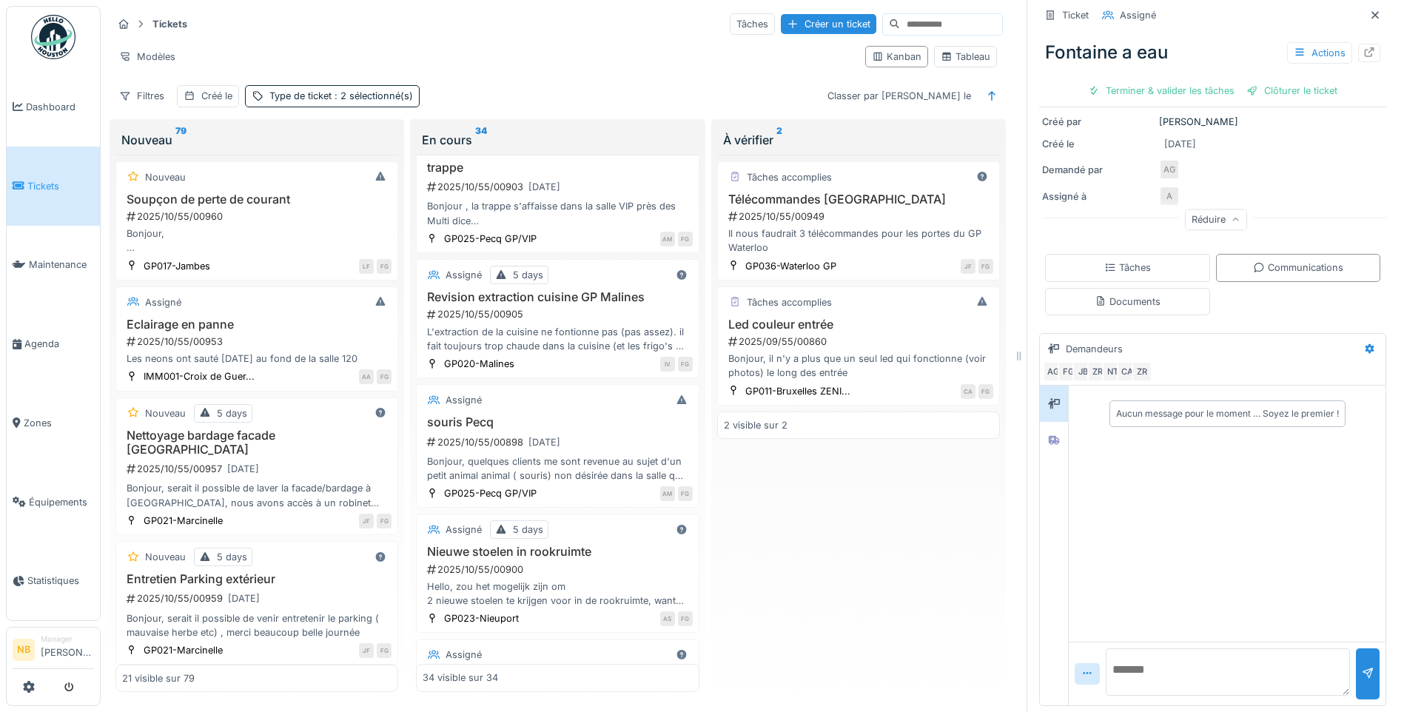
click at [1115, 676] on textarea at bounding box center [1228, 671] width 244 height 47
type textarea "**********"
click at [1356, 658] on div at bounding box center [1368, 673] width 24 height 51
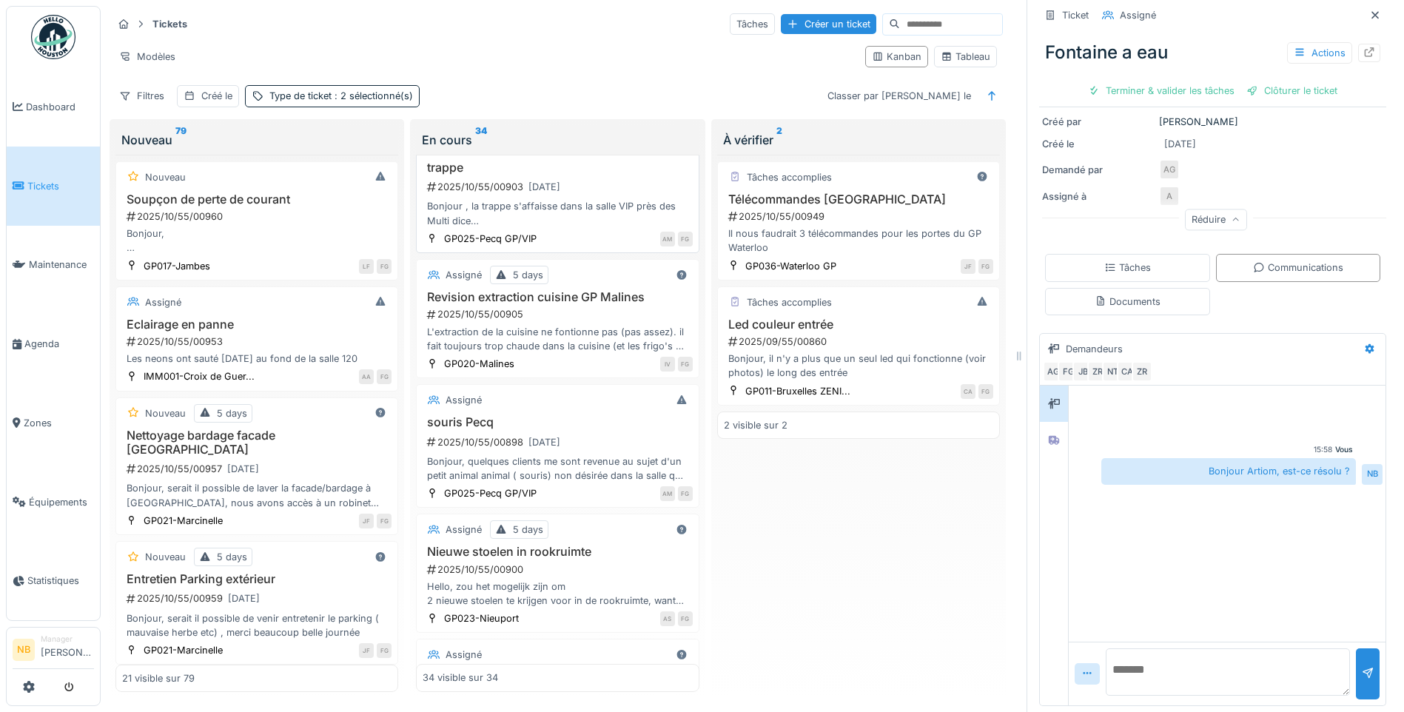
click at [583, 199] on div "Bonjour , la trappe s'affaisse dans la salle VIP près des Multi dice bien à vous" at bounding box center [557, 213] width 269 height 28
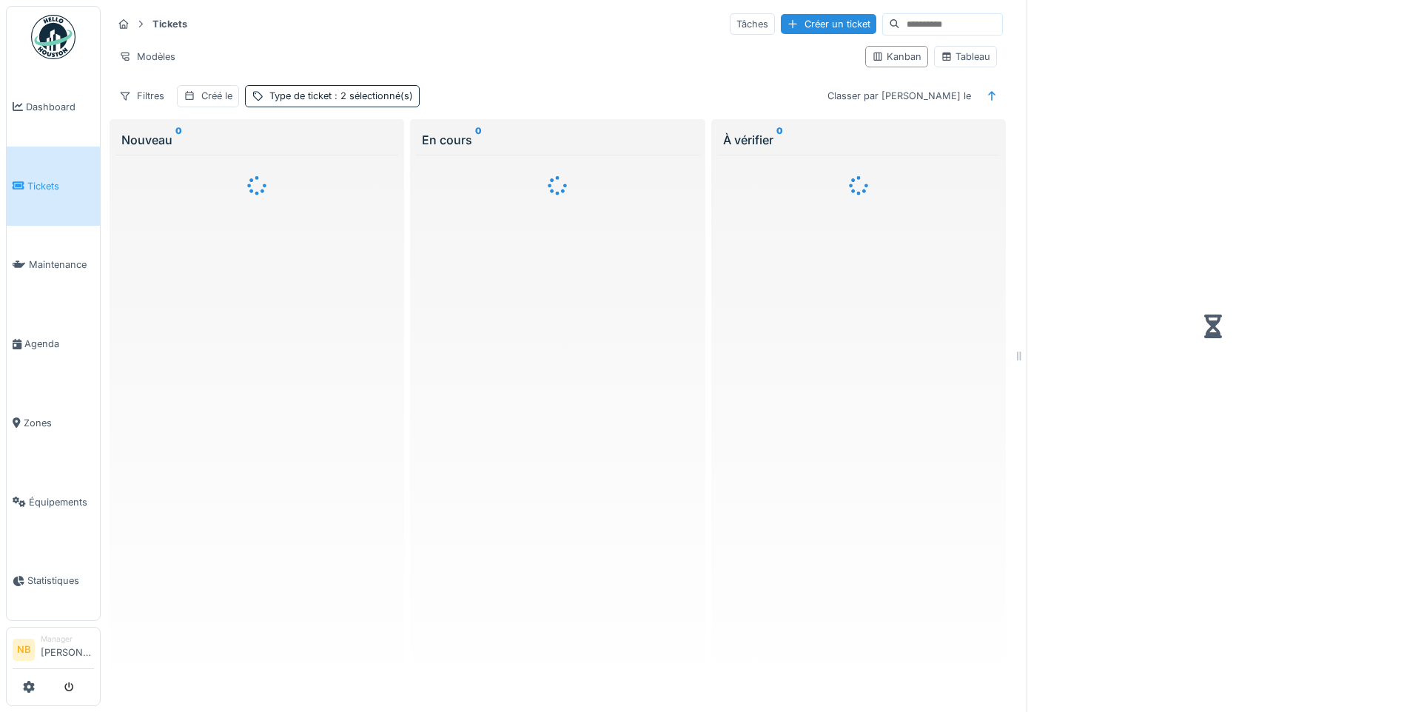
click at [908, 21] on input at bounding box center [951, 24] width 102 height 21
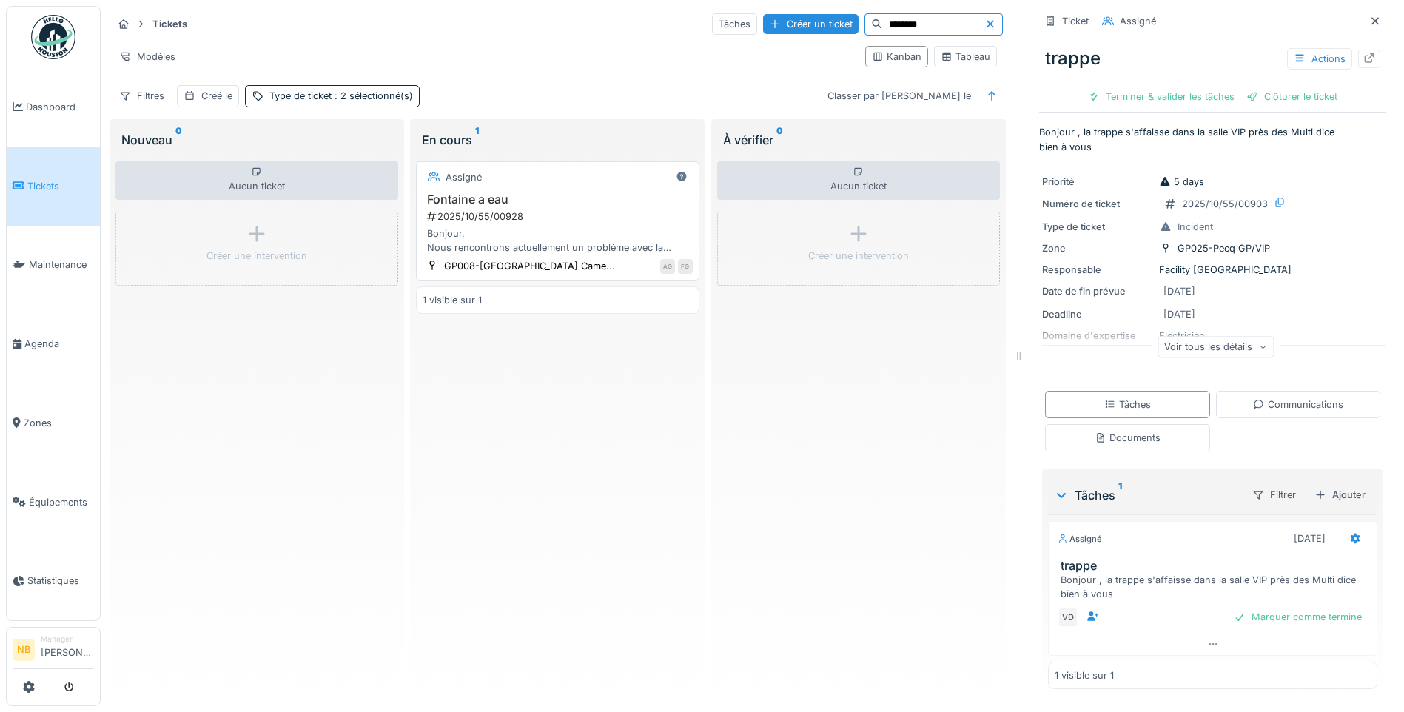
type input "********"
click at [606, 202] on h3 "Fontaine a eau" at bounding box center [557, 199] width 269 height 14
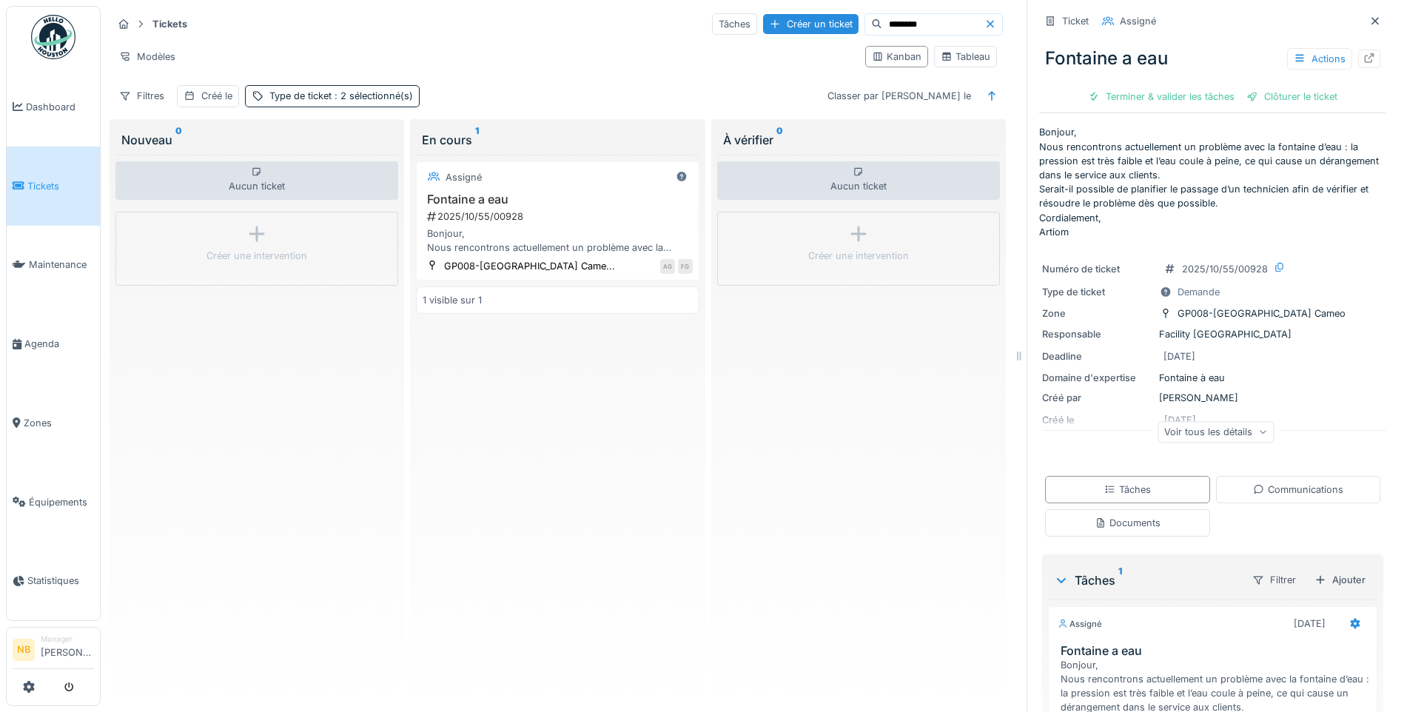
click at [1198, 439] on div "Voir tous les détails" at bounding box center [1216, 431] width 116 height 21
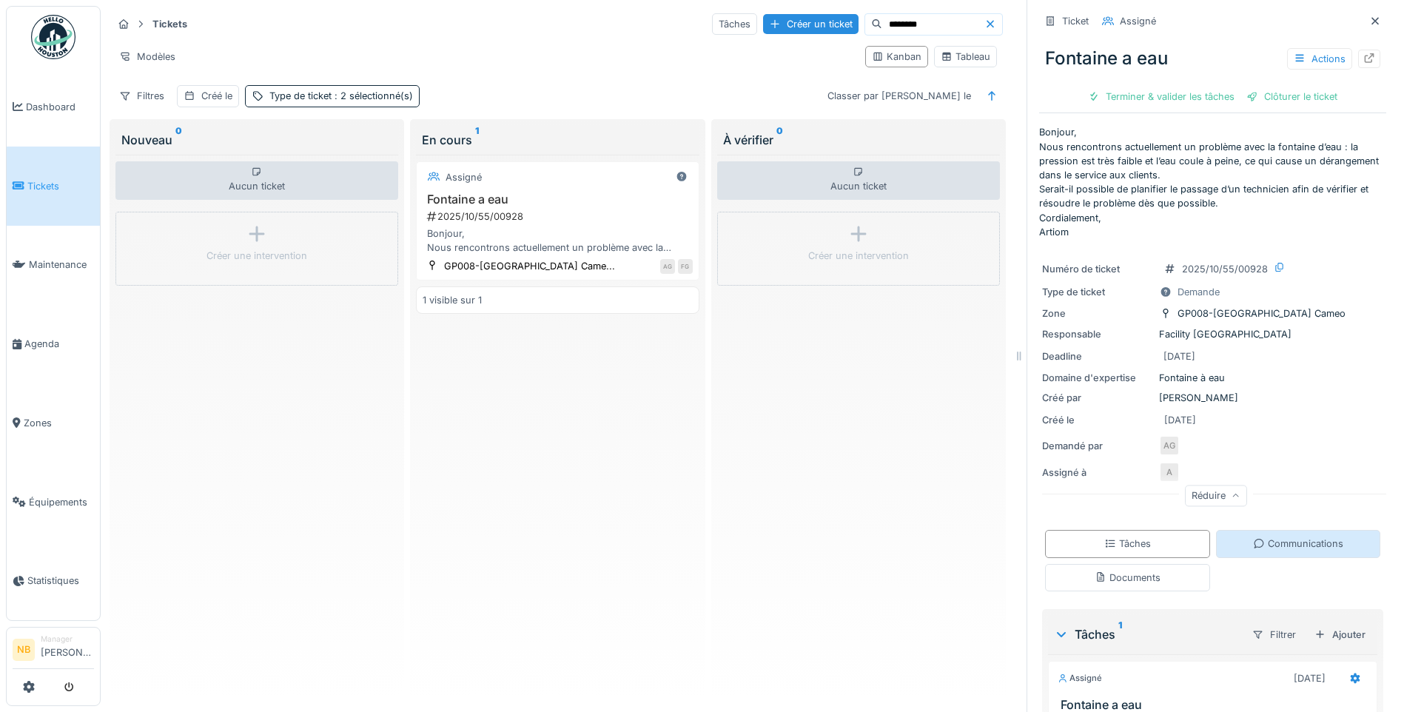
click at [1299, 550] on div "Communications" at bounding box center [1298, 544] width 90 height 14
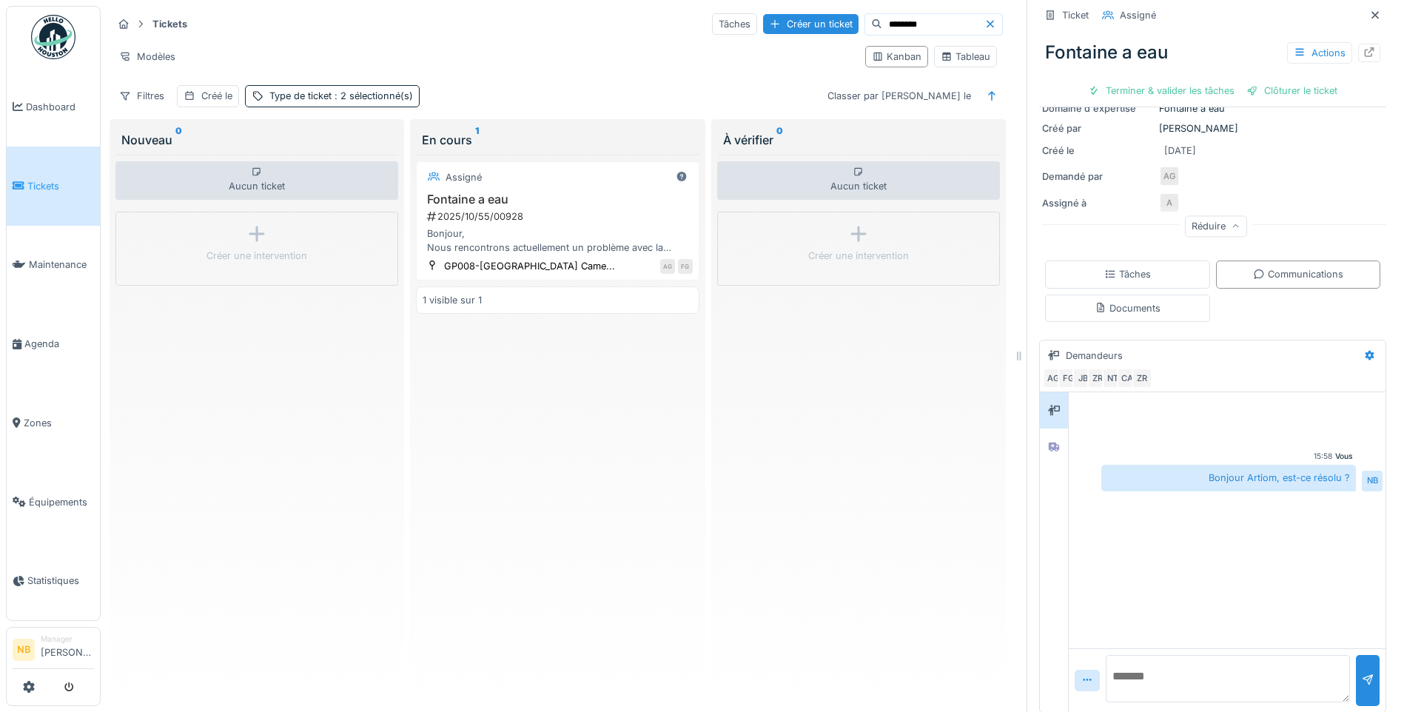
scroll to position [276, 0]
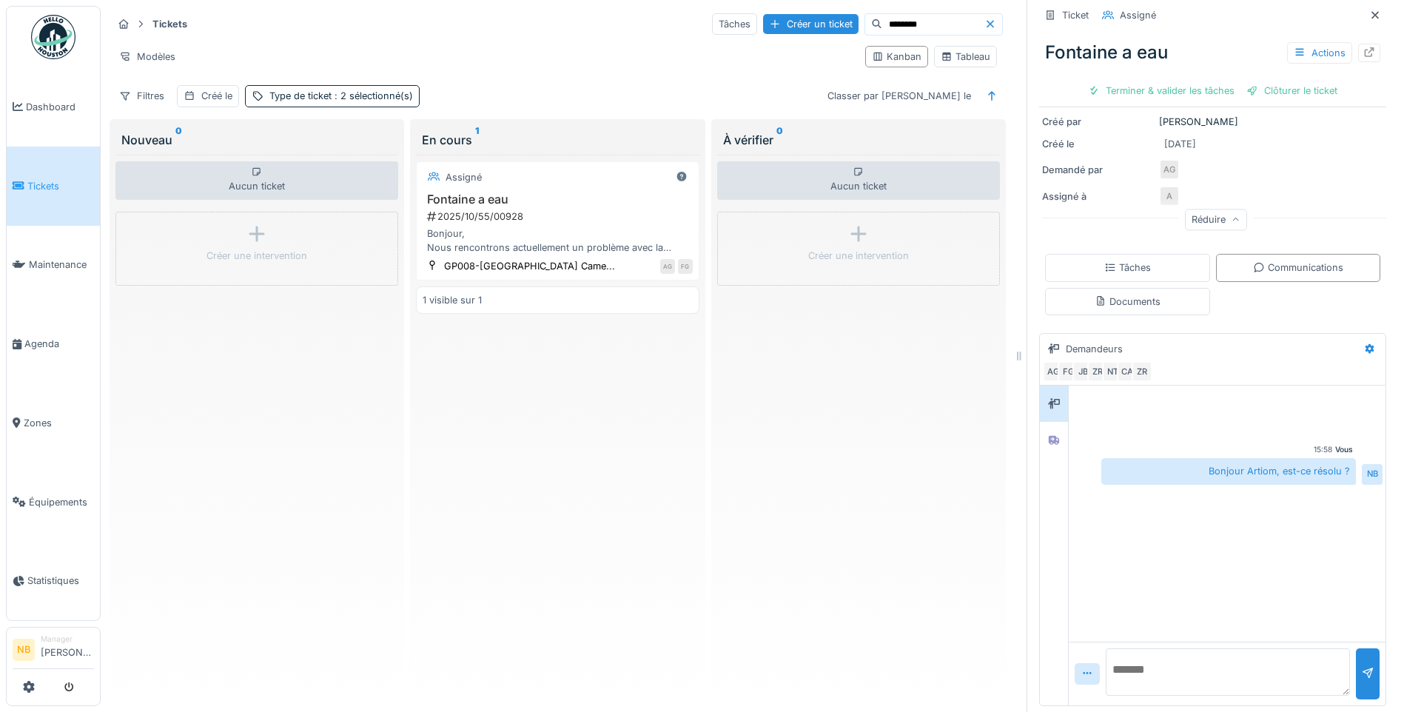
click at [60, 170] on link "Tickets" at bounding box center [53, 186] width 93 height 79
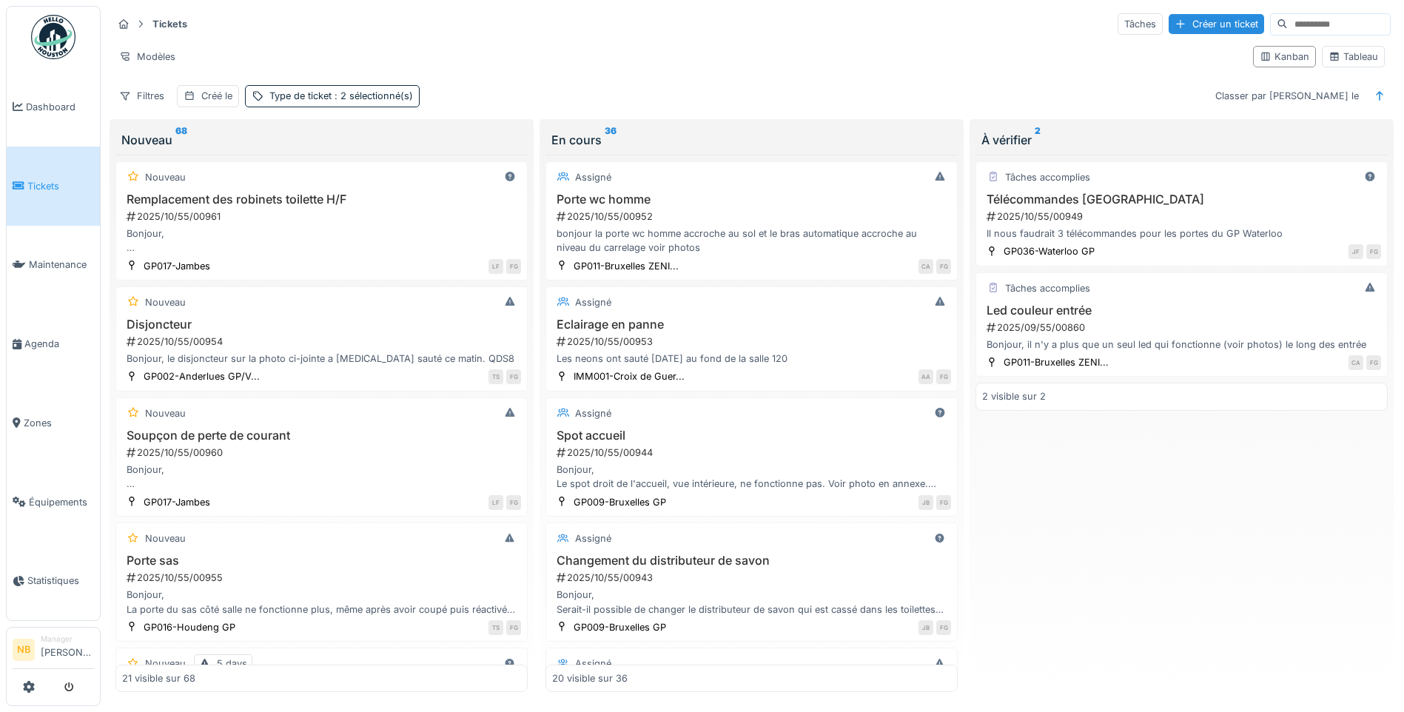
click at [1022, 79] on div "Tickets Tâches Créer un ticket Modèles Kanban Tableau Filtres Créé le Type de t…" at bounding box center [752, 59] width 1290 height 107
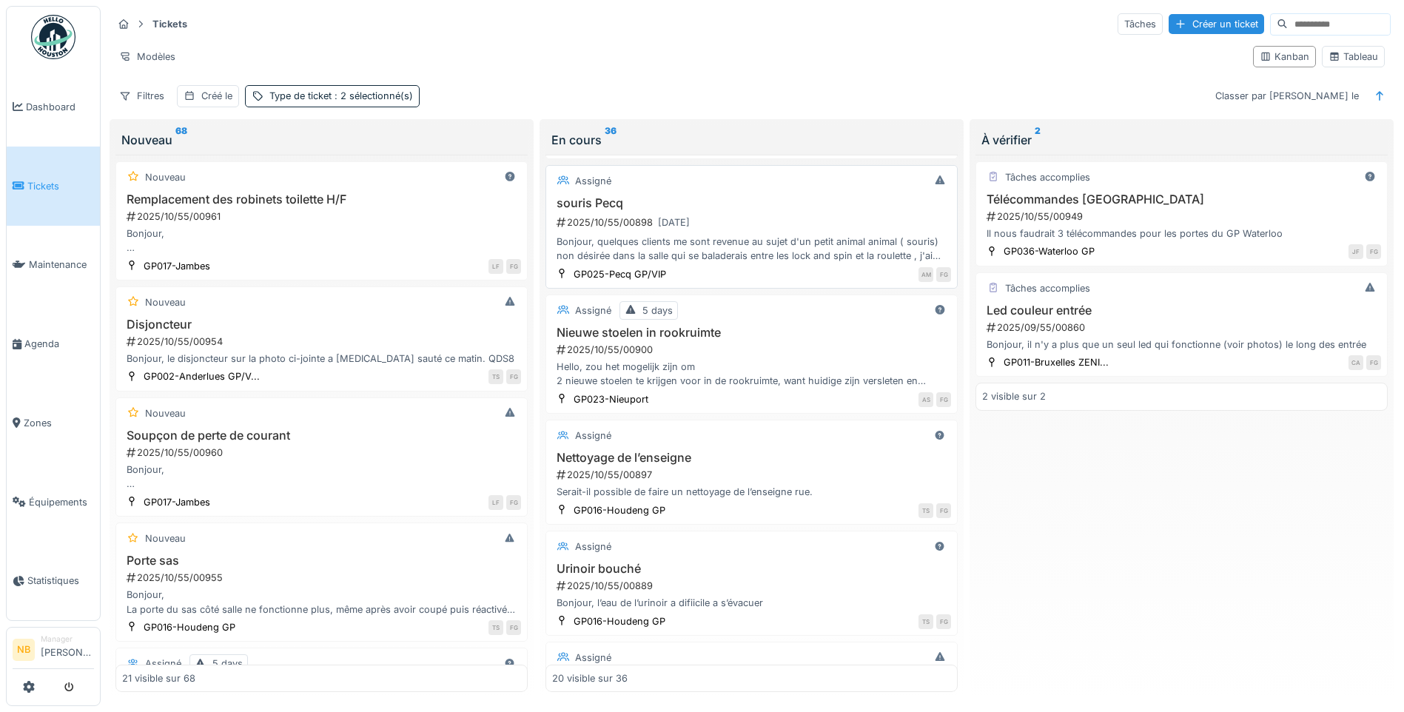
scroll to position [1382, 0]
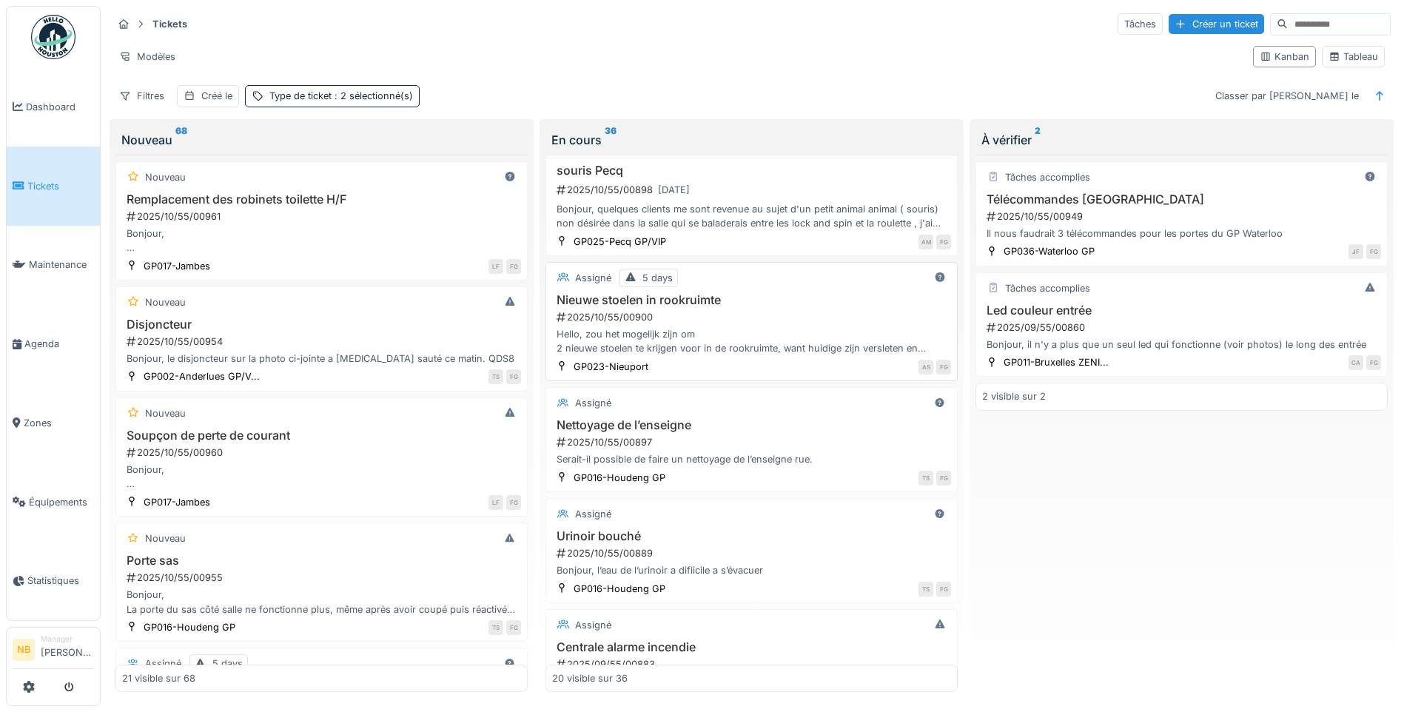
click at [777, 322] on div "2025/10/55/00900" at bounding box center [753, 317] width 396 height 14
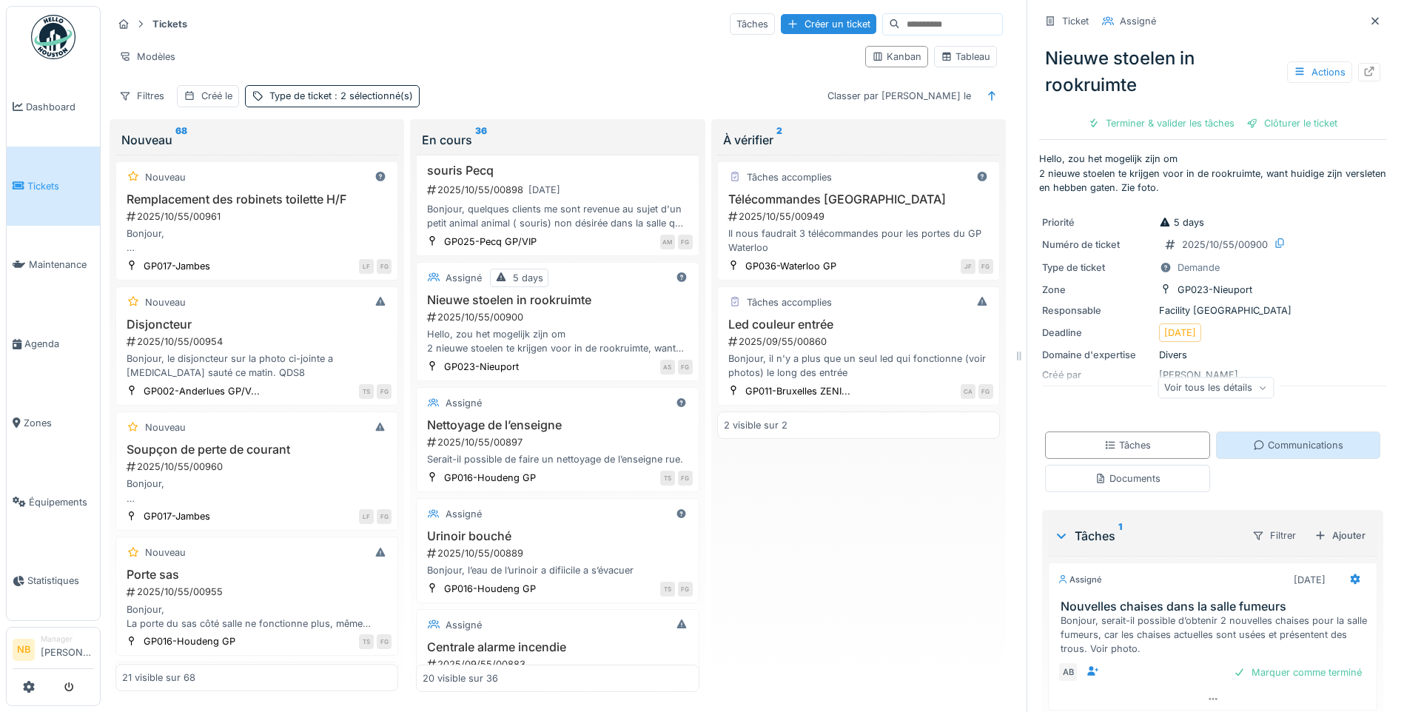
click at [1268, 440] on div "Communications" at bounding box center [1298, 445] width 90 height 14
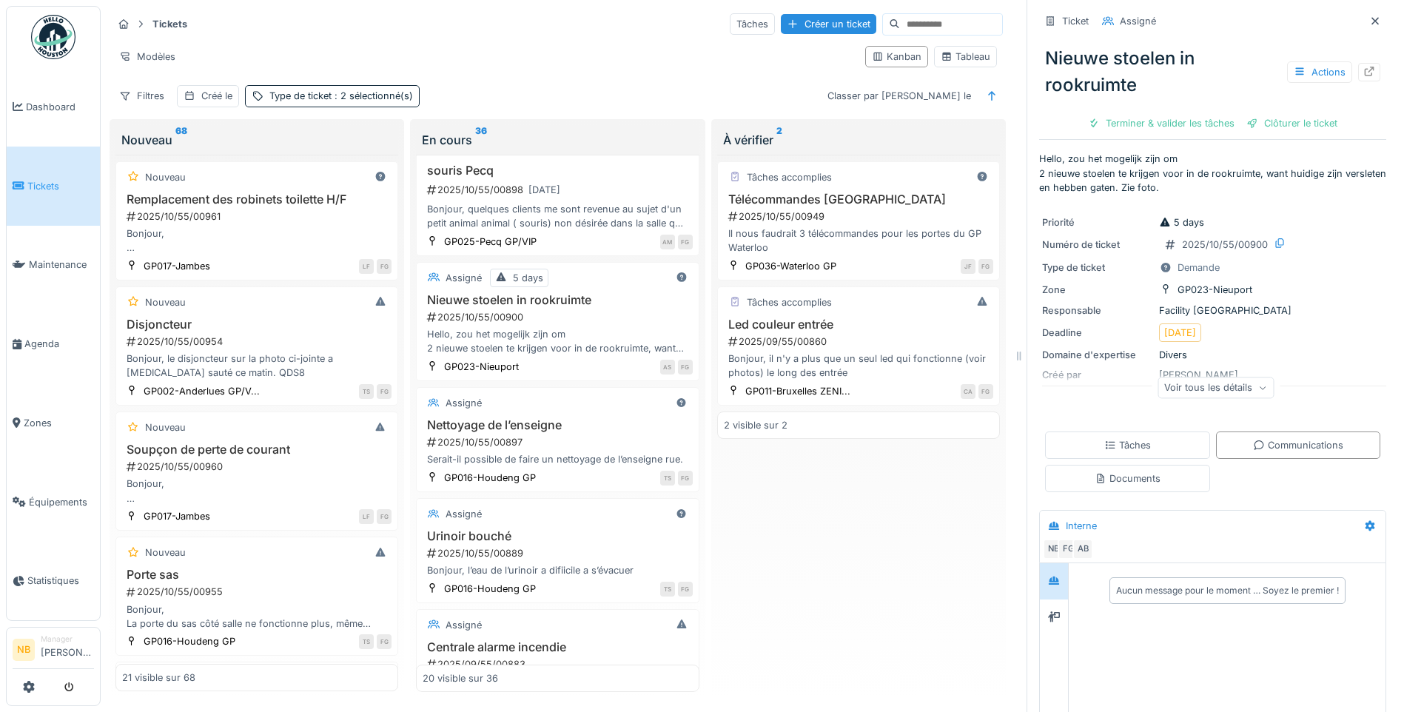
click at [873, 556] on div "Tâches accomplies Télécommandes porte Waterloo 2025/10/55/00949 Il nous faudrai…" at bounding box center [858, 423] width 283 height 537
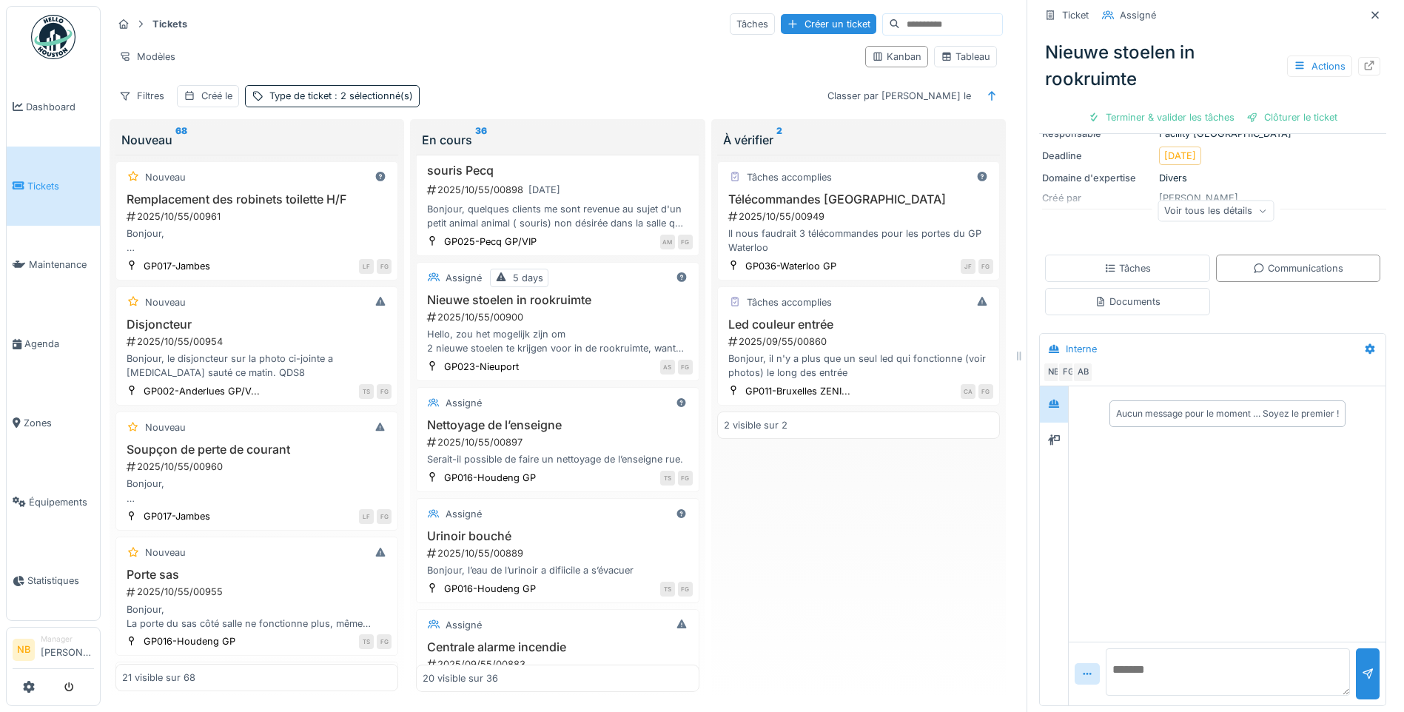
click at [1160, 660] on textarea at bounding box center [1228, 671] width 244 height 47
click at [1166, 673] on textarea at bounding box center [1228, 671] width 244 height 47
click at [1132, 651] on textarea at bounding box center [1228, 671] width 244 height 47
paste textarea "**********"
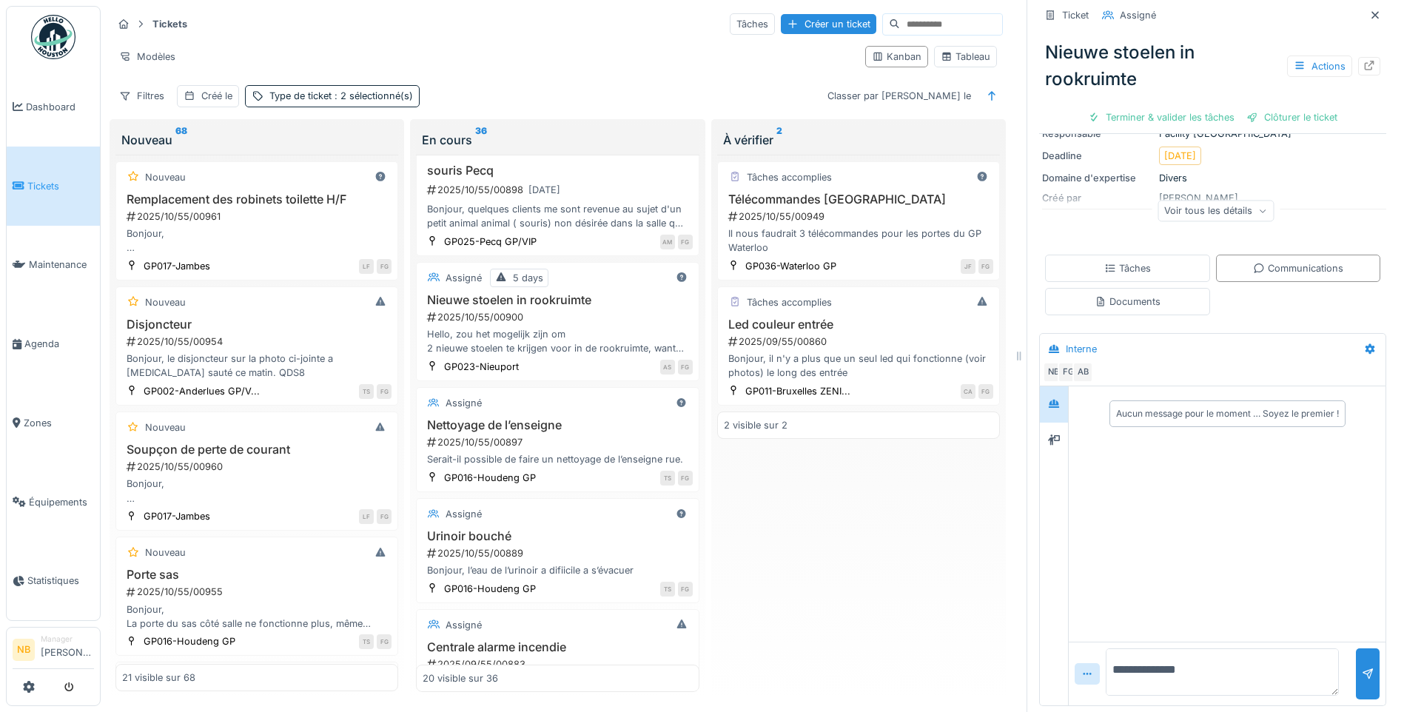
type textarea "**********"
click at [1362, 667] on div at bounding box center [1368, 674] width 12 height 14
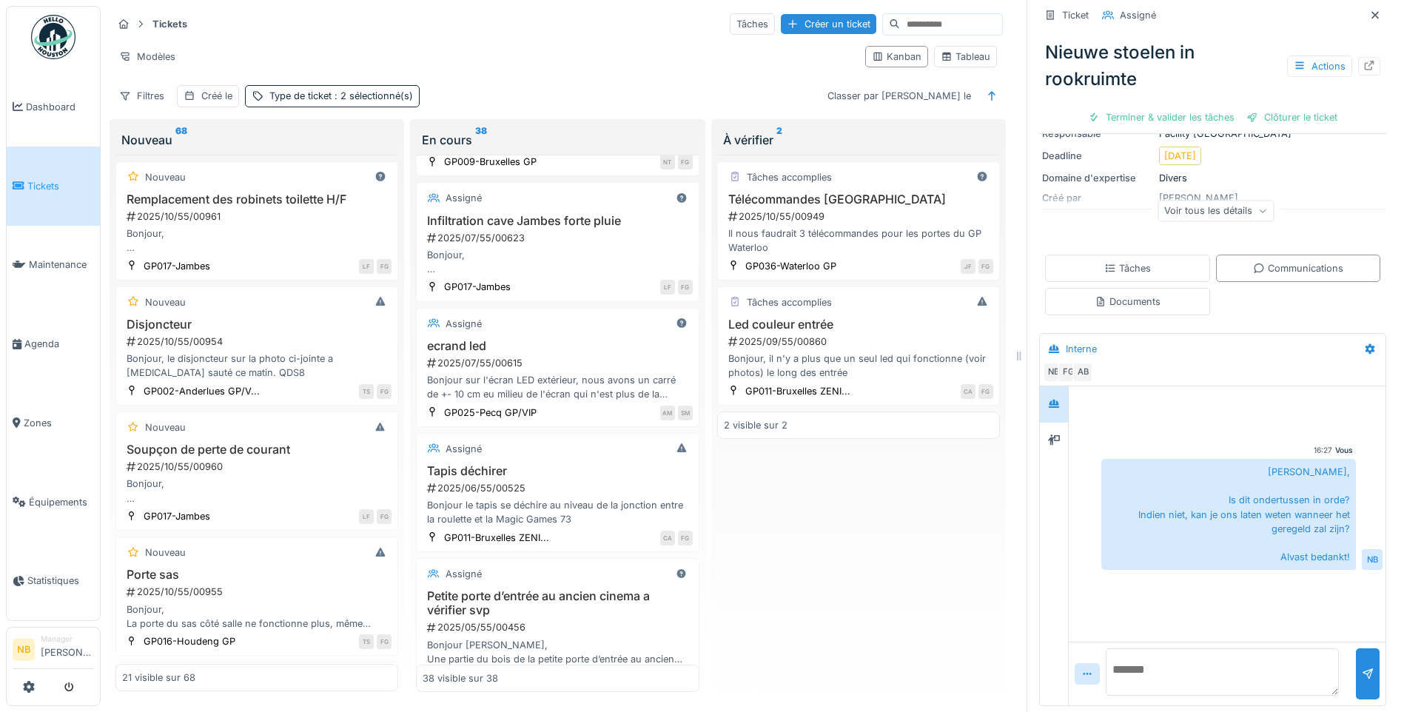
scroll to position [4257, 0]
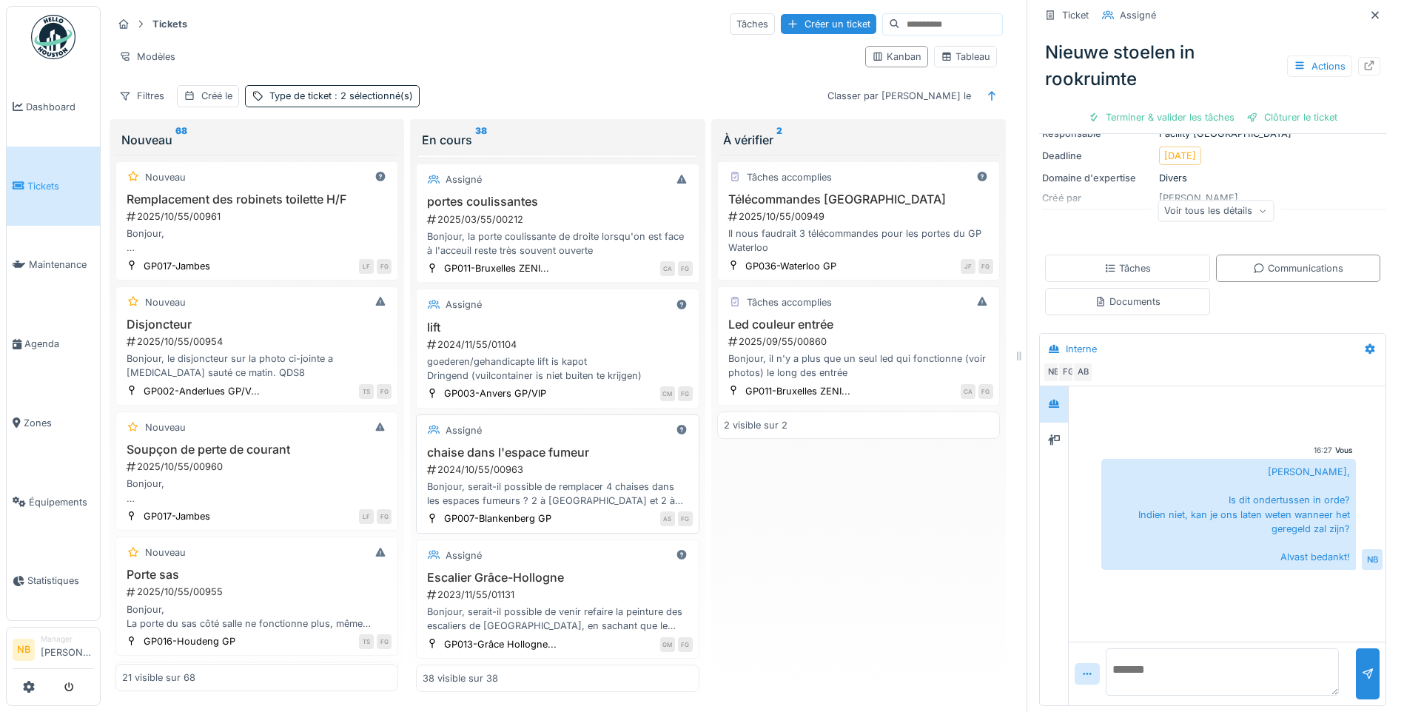
click at [583, 421] on div "Assigné" at bounding box center [557, 430] width 269 height 19
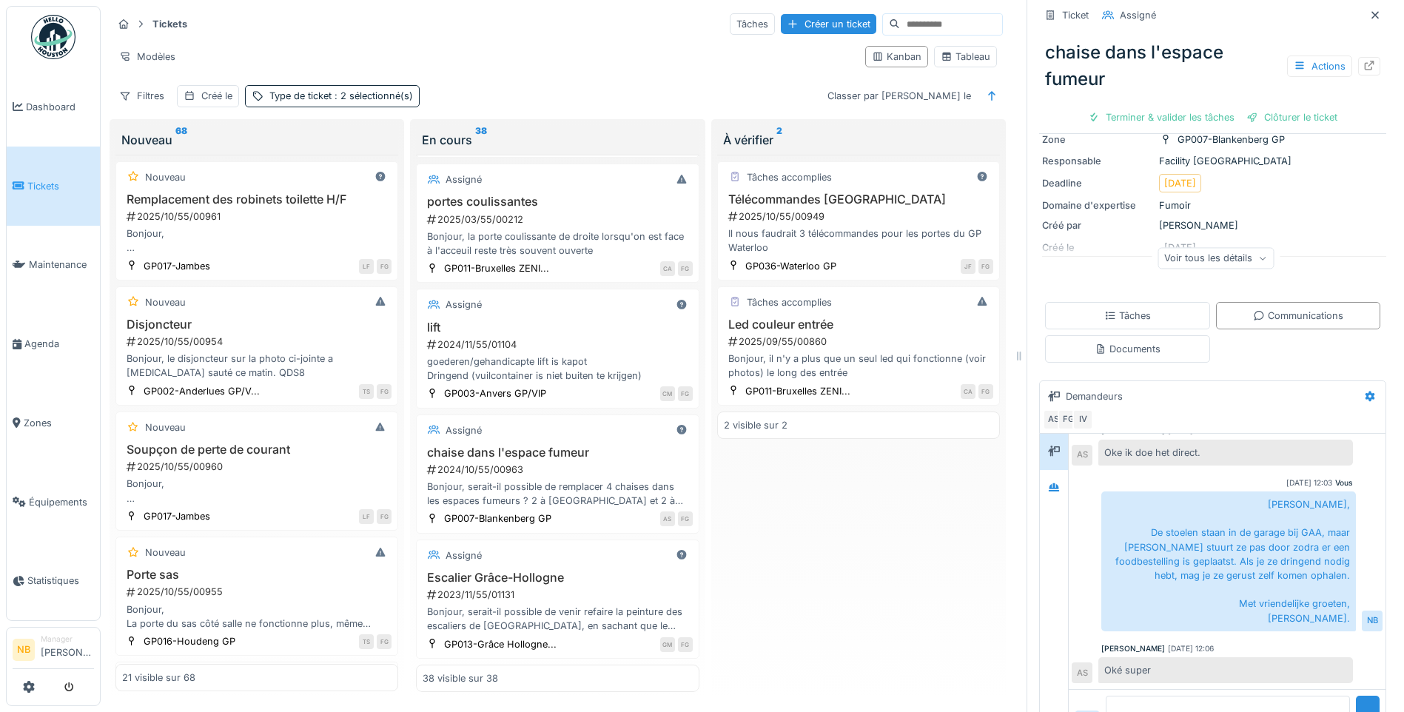
scroll to position [179, 0]
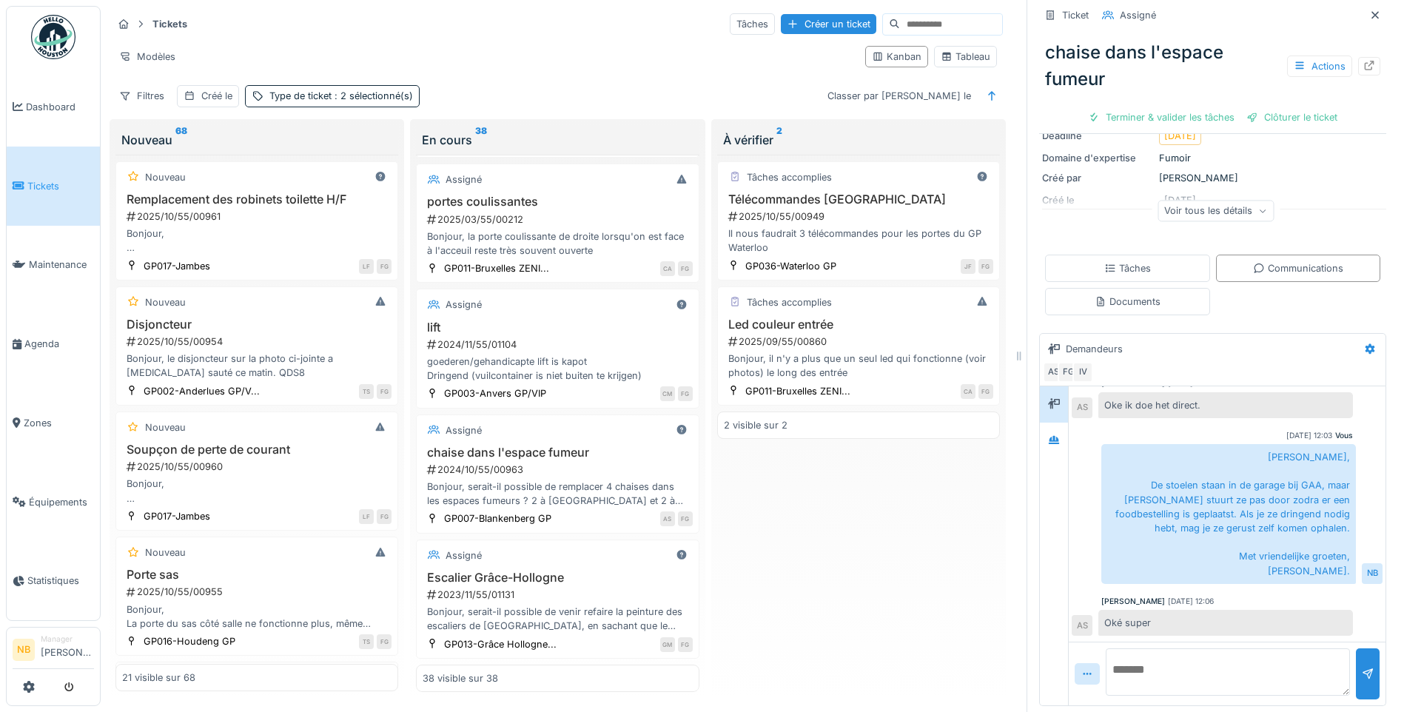
click at [1170, 687] on div at bounding box center [1228, 673] width 244 height 51
click at [1132, 651] on textarea at bounding box center [1228, 671] width 244 height 47
paste textarea "**********"
type textarea "**********"
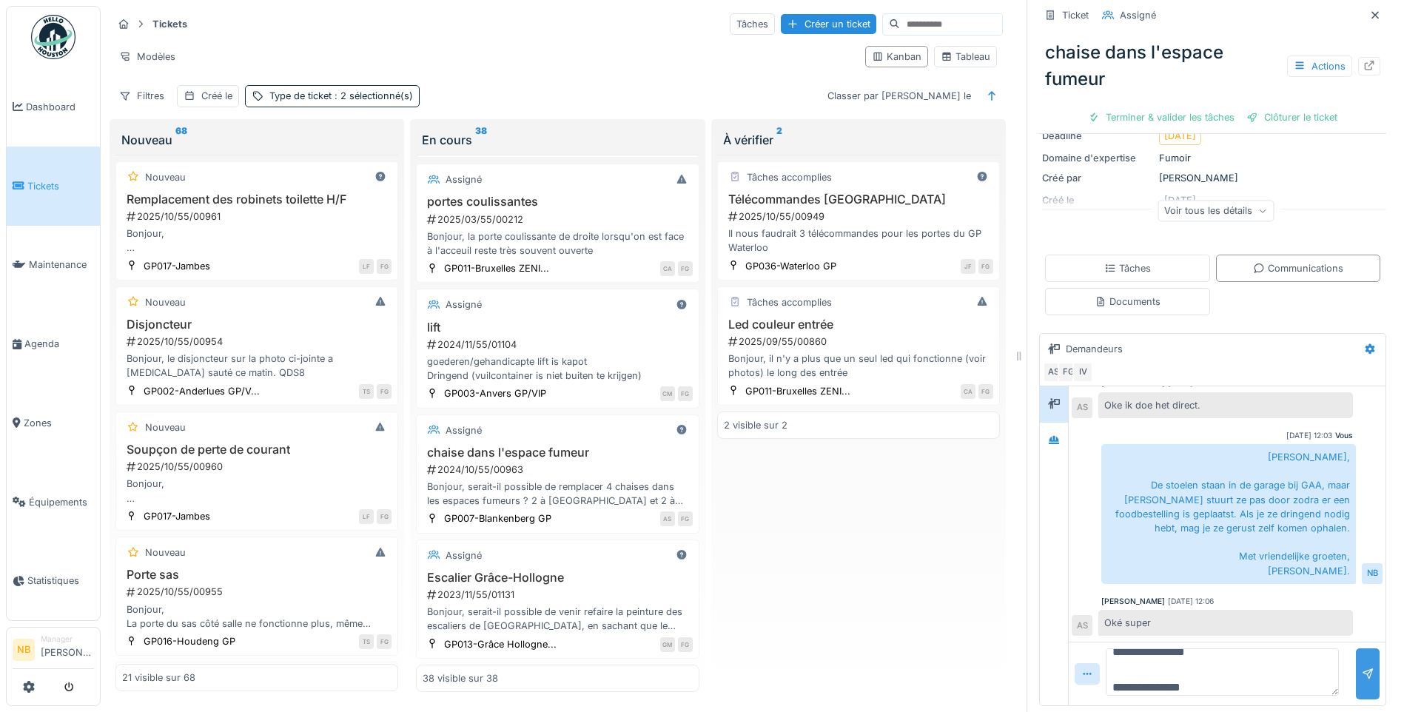
click at [1362, 668] on div at bounding box center [1368, 674] width 12 height 14
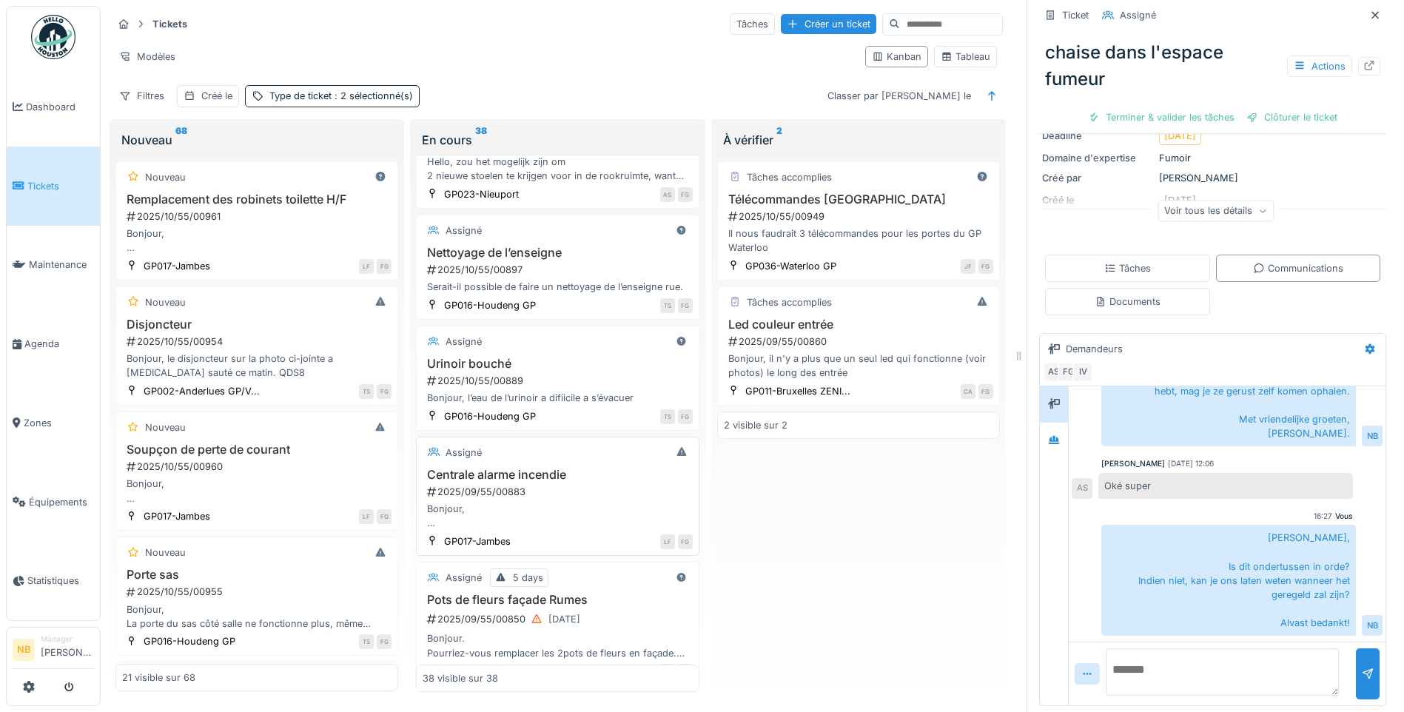
scroll to position [1727, 0]
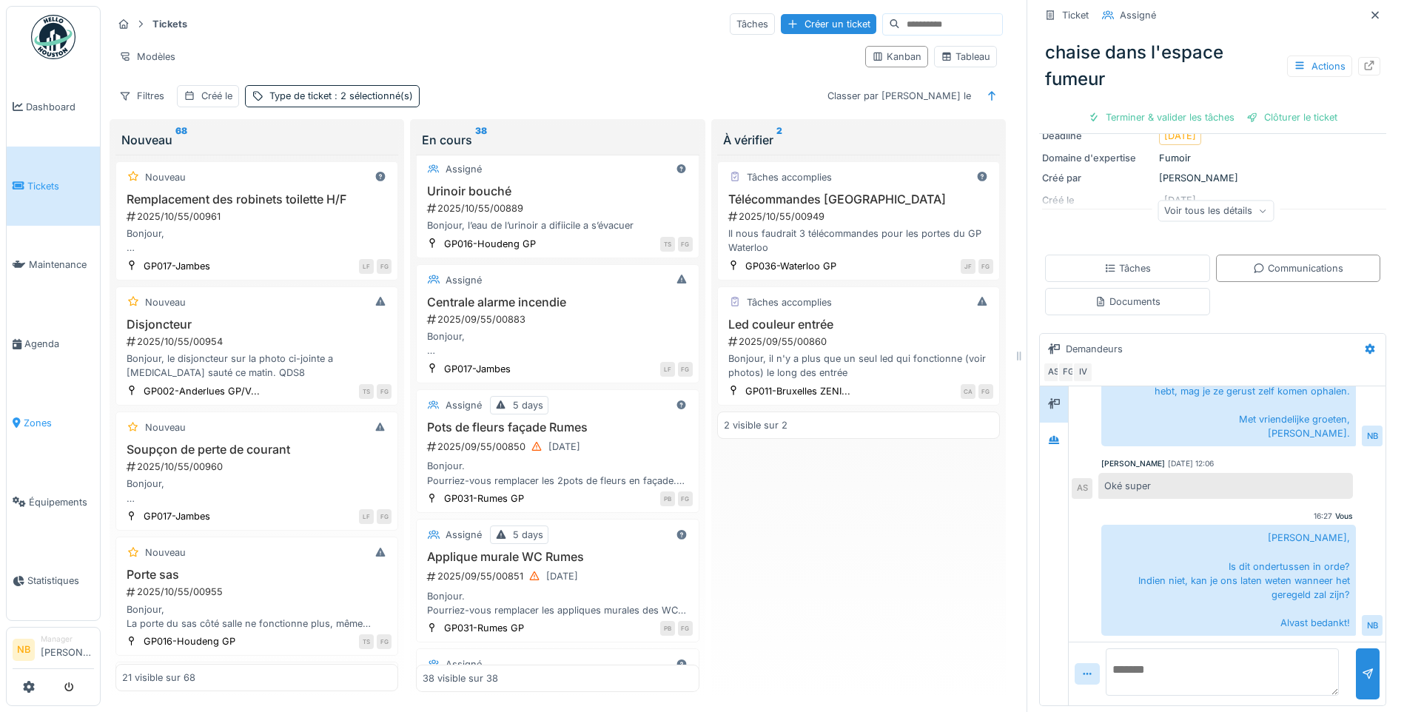
drag, startPoint x: 22, startPoint y: 412, endPoint x: 30, endPoint y: 410, distance: 7.5
click at [22, 416] on li "Zones" at bounding box center [53, 423] width 81 height 14
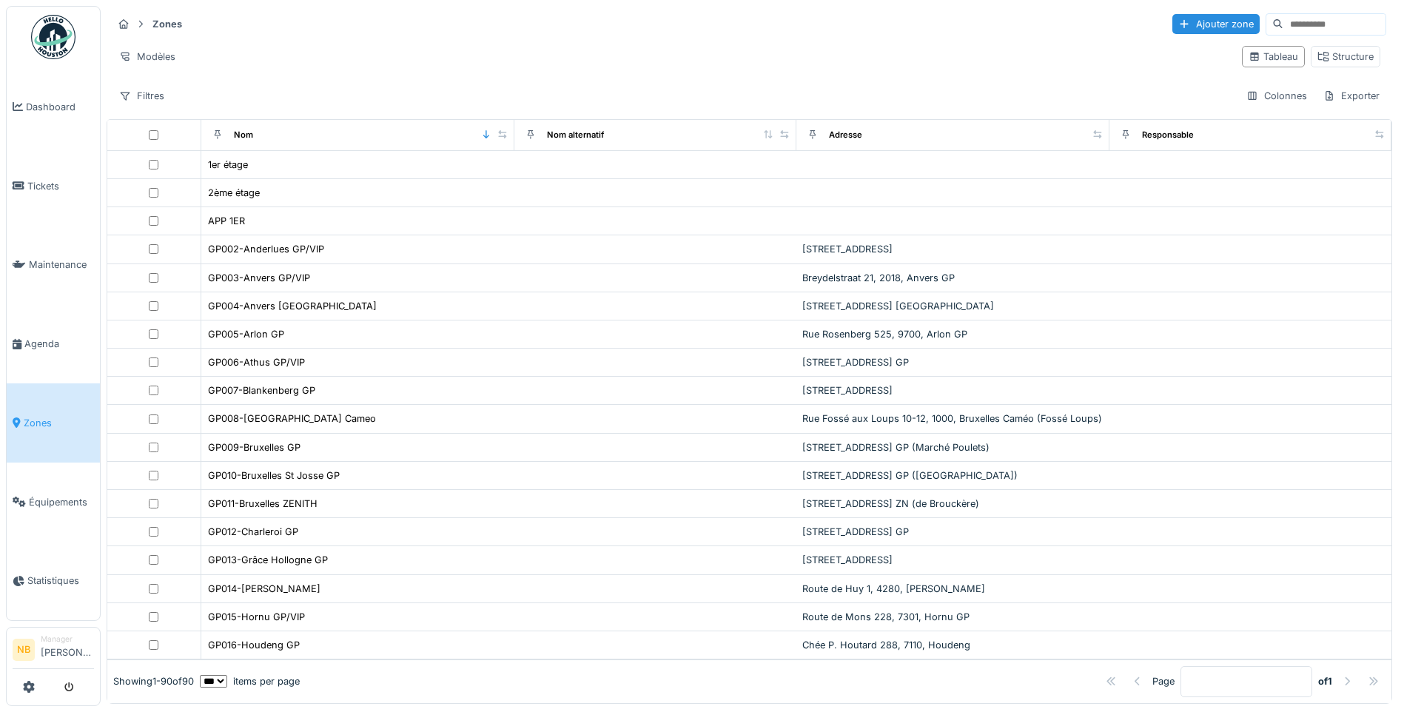
click at [1287, 23] on input at bounding box center [1335, 24] width 102 height 21
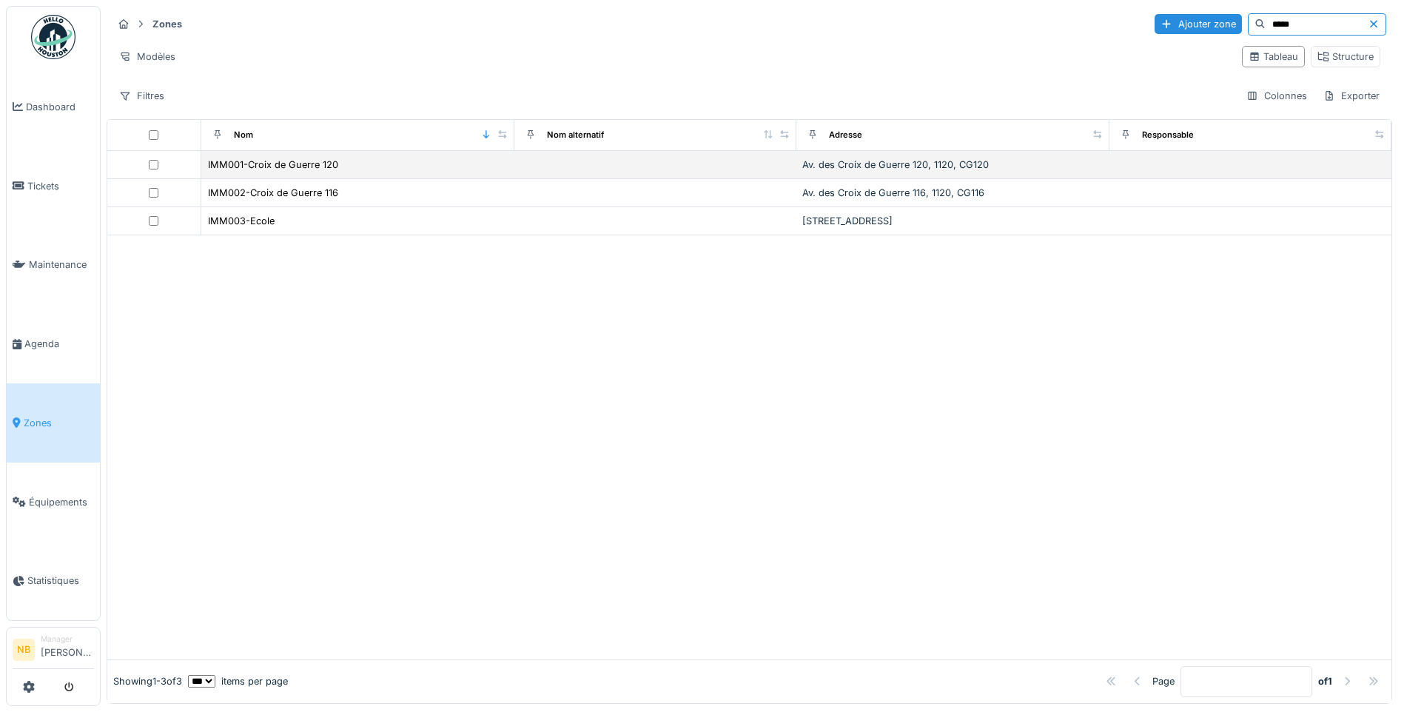
type input "*****"
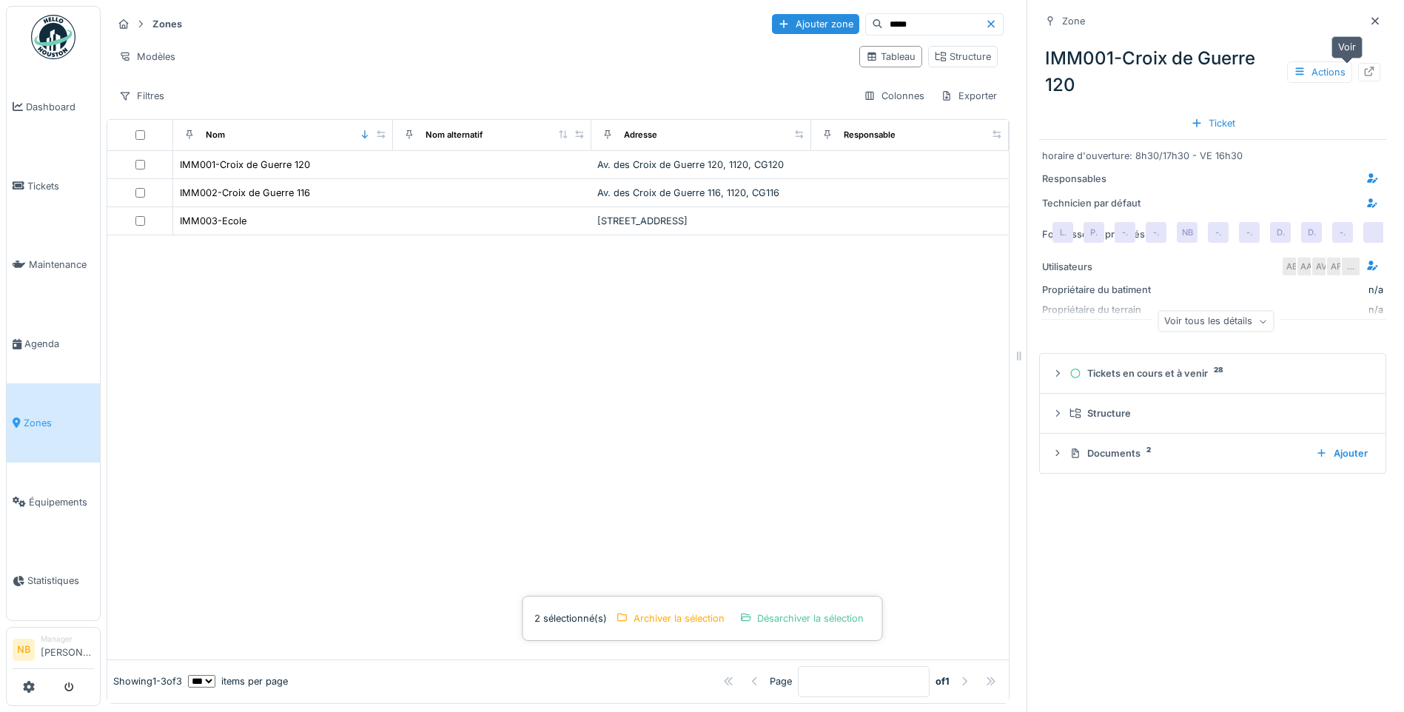
click at [1364, 68] on icon at bounding box center [1370, 72] width 12 height 10
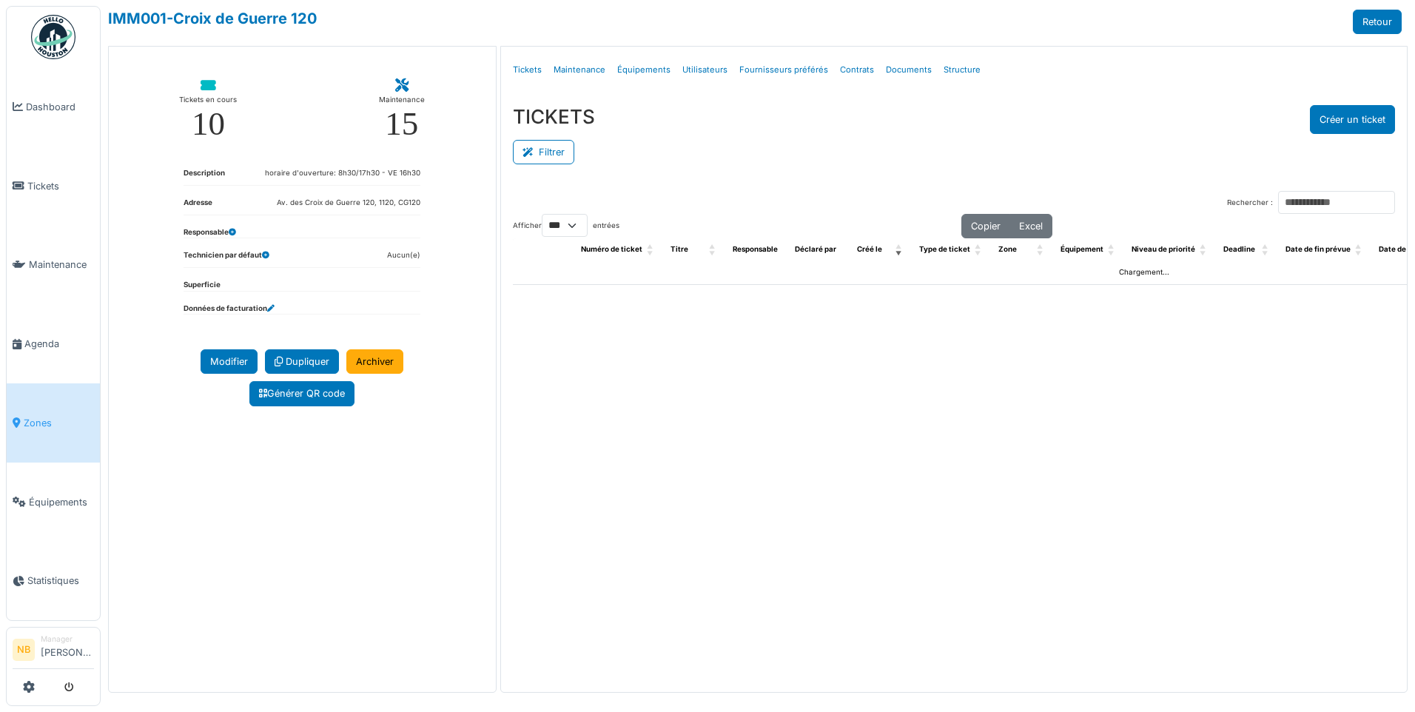
select select "***"
